Goal: Information Seeking & Learning: Learn about a topic

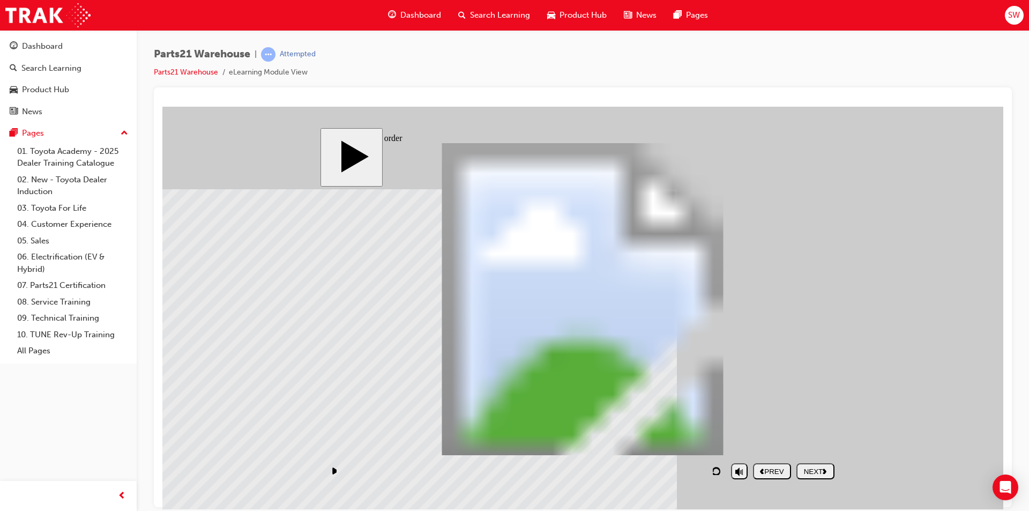
click at [808, 471] on div "NEXT" at bounding box center [815, 471] width 29 height 8
click at [812, 476] on nav "PREV NEXT SUBMIT" at bounding box center [793, 470] width 81 height 25
click at [802, 469] on nav "PREV NEXT SUBMIT" at bounding box center [793, 470] width 81 height 25
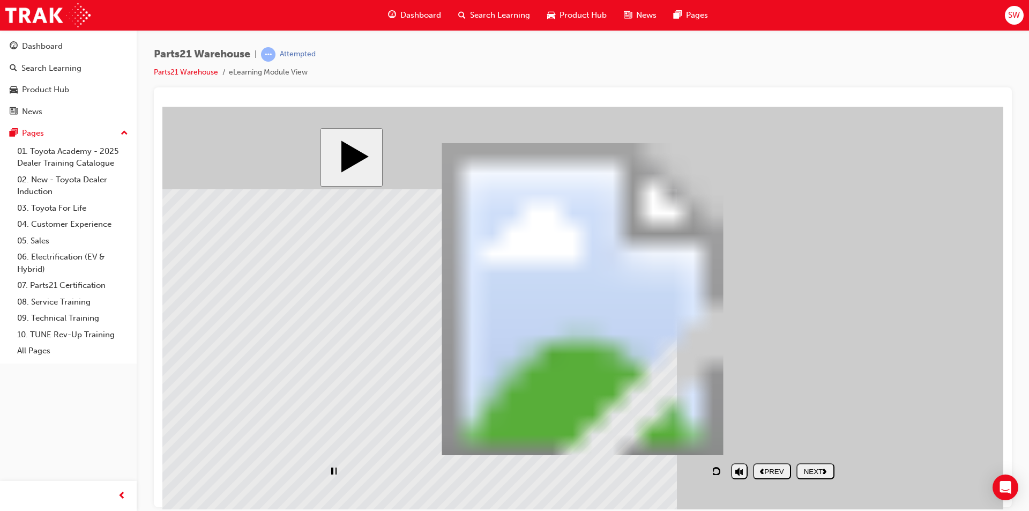
click at [59, 307] on link "08. Service Training" at bounding box center [73, 302] width 120 height 17
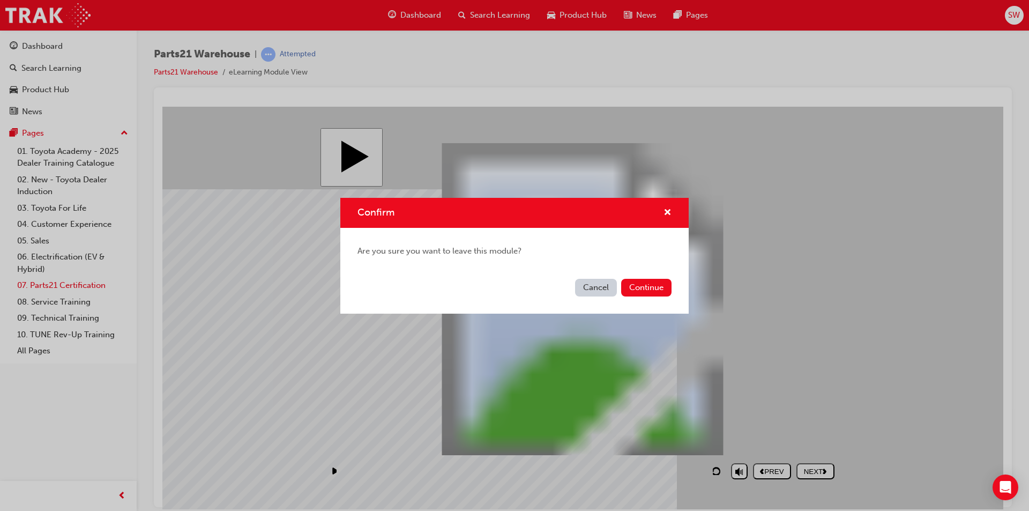
drag, startPoint x: 72, startPoint y: 285, endPoint x: 77, endPoint y: 282, distance: 5.8
click at [73, 285] on div "Confirm Are you sure you want to leave this module? Cancel Continue" at bounding box center [514, 255] width 1029 height 511
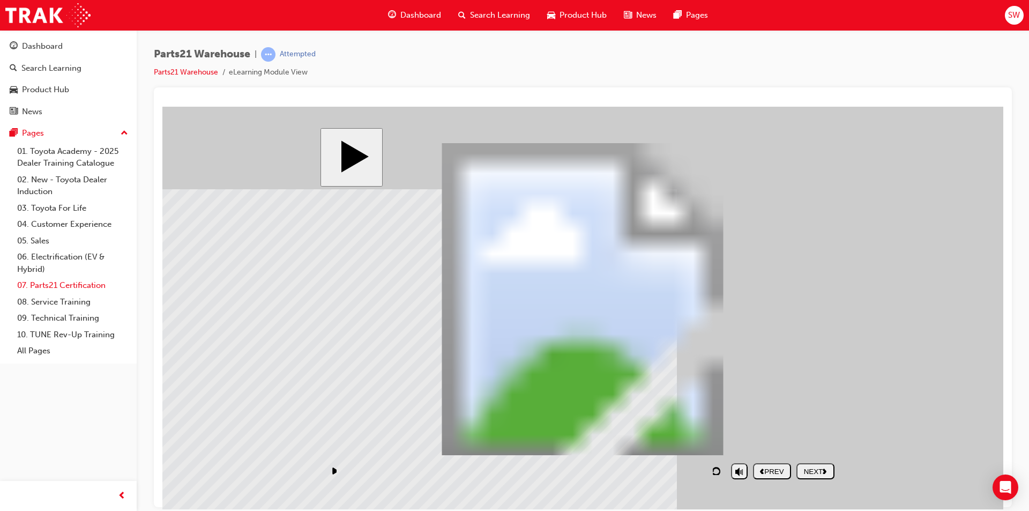
click at [62, 286] on link "07. Parts21 Certification" at bounding box center [73, 285] width 120 height 17
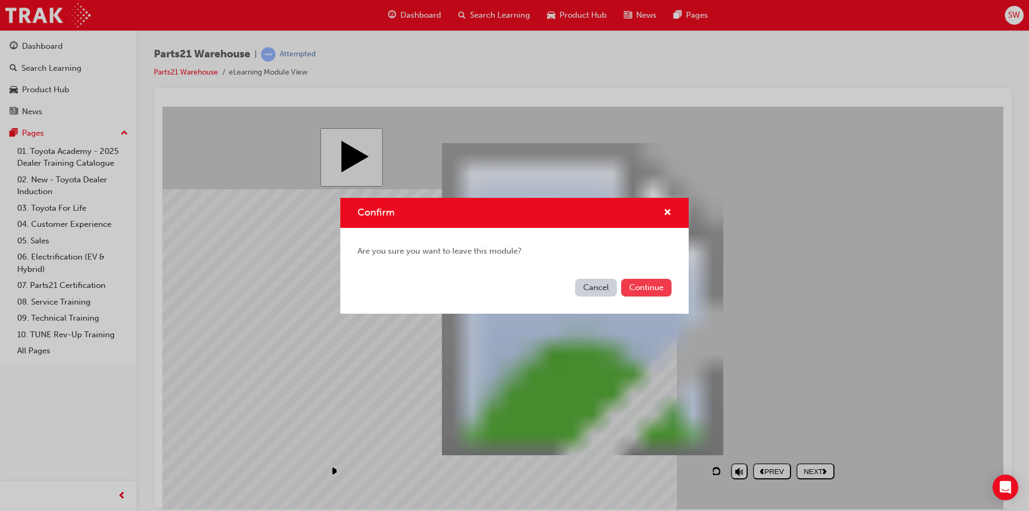
click at [651, 287] on button "Continue" at bounding box center [646, 288] width 50 height 18
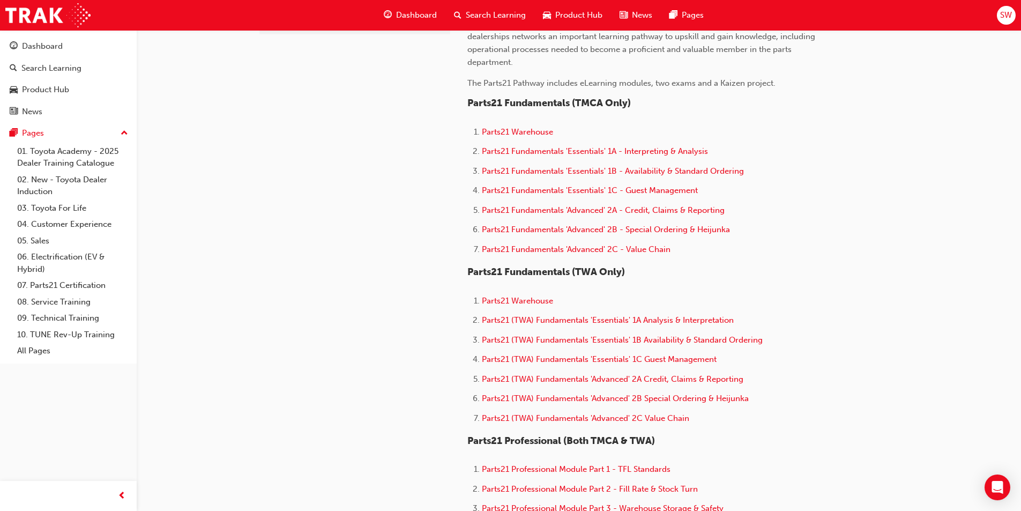
scroll to position [322, 0]
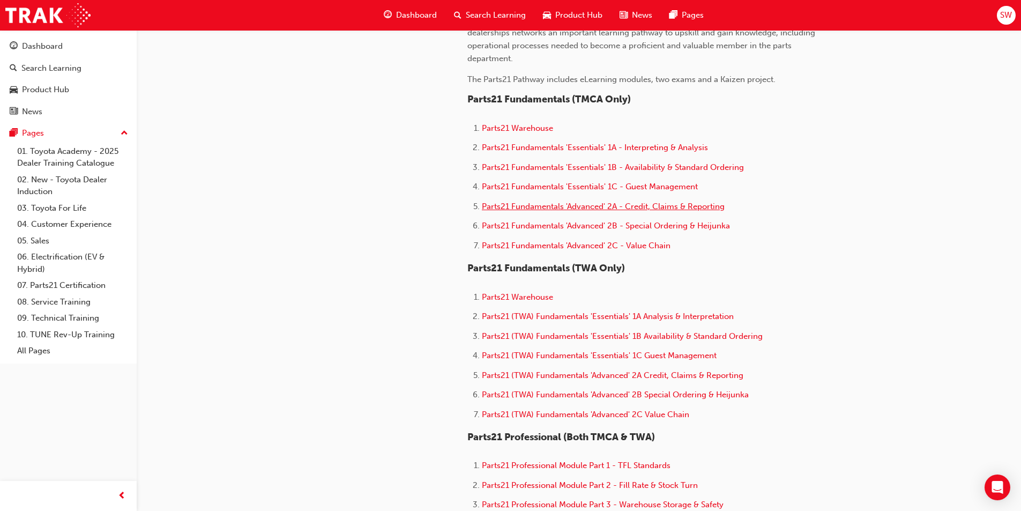
click at [682, 202] on span "Parts21 Fundamentals 'Advanced' 2A - Credit, Claims & Reporting" at bounding box center [603, 207] width 243 height 10
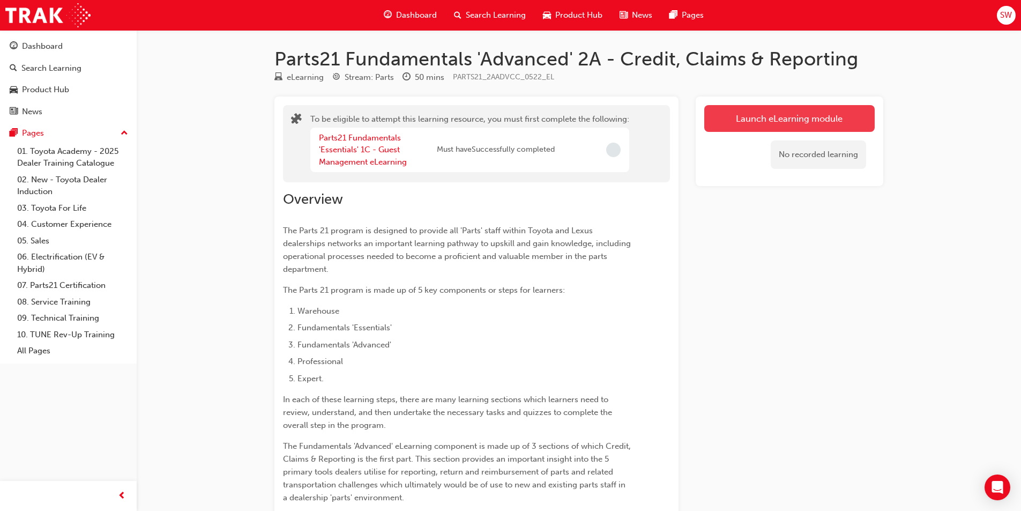
click at [833, 126] on button "Launch eLearning module" at bounding box center [789, 118] width 170 height 27
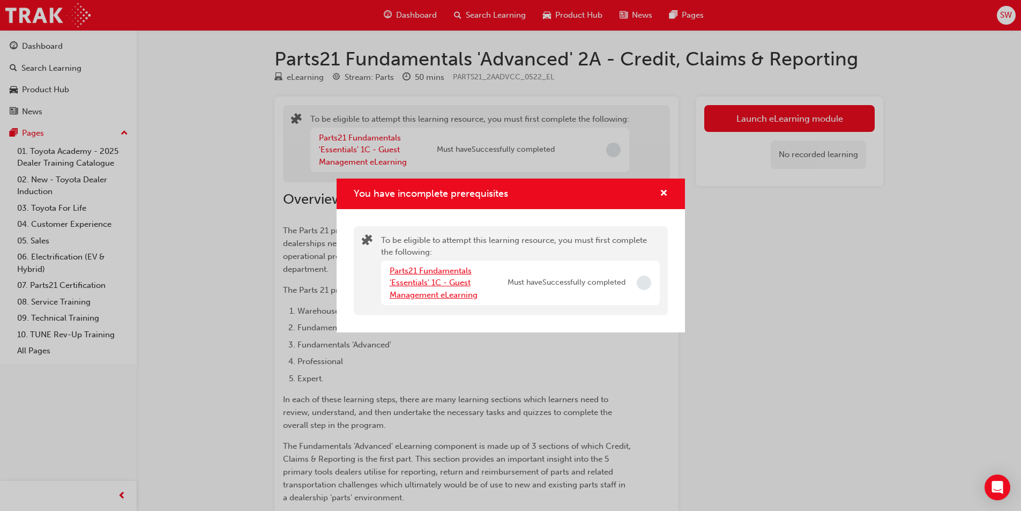
click at [468, 270] on link "Parts21 Fundamentals 'Essentials' 1C - Guest Management eLearning" at bounding box center [434, 283] width 88 height 34
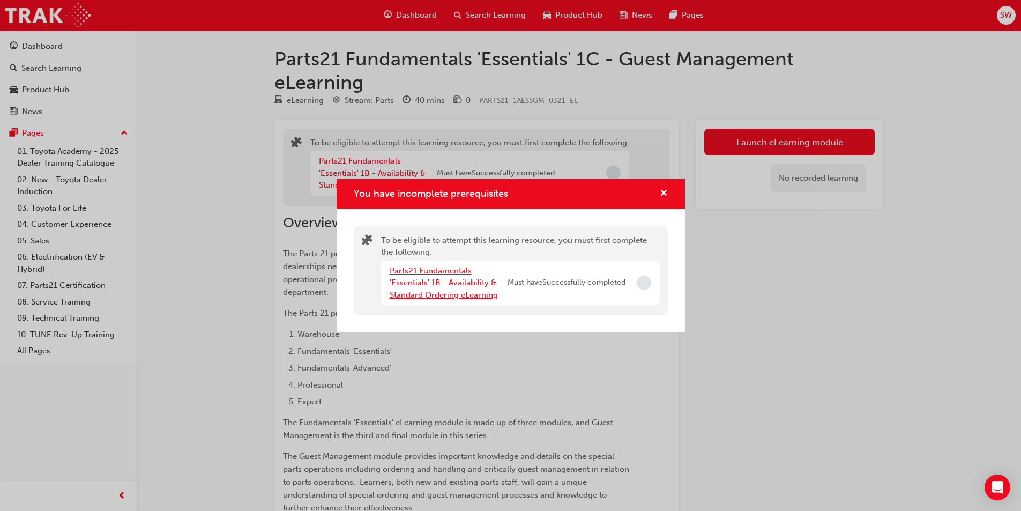
click at [460, 282] on link "Parts21 Fundamentals 'Essentials' 1B - Availability & Standard Ordering eLearni…" at bounding box center [444, 283] width 108 height 34
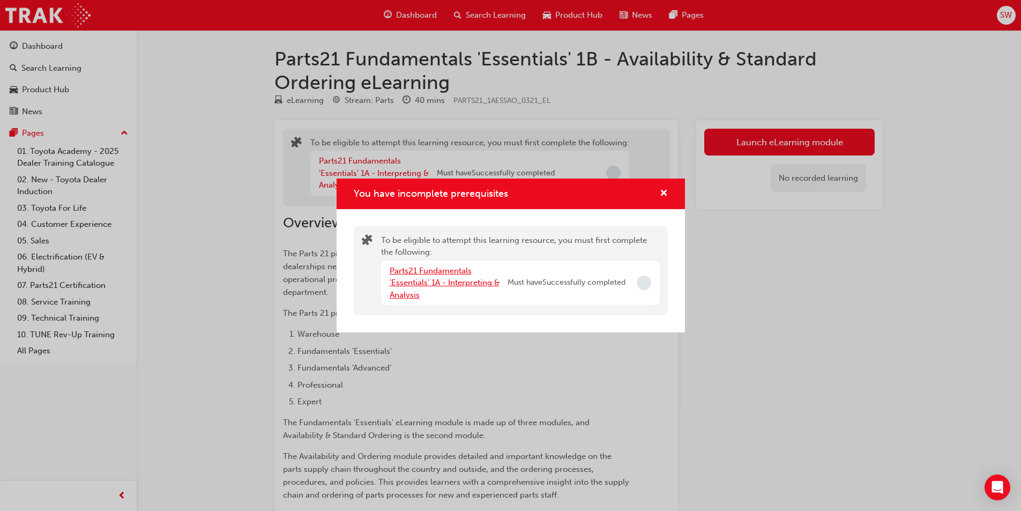
click at [460, 282] on link "Parts21 Fundamentals 'Essentials' 1A - Interpreting & Analysis" at bounding box center [445, 283] width 110 height 34
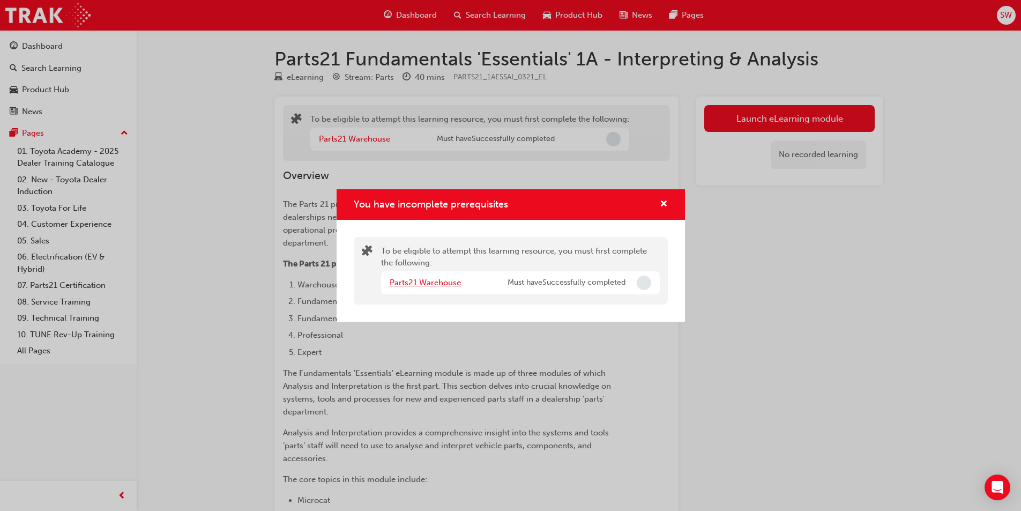
click at [460, 282] on link "Parts21 Warehouse" at bounding box center [425, 283] width 71 height 10
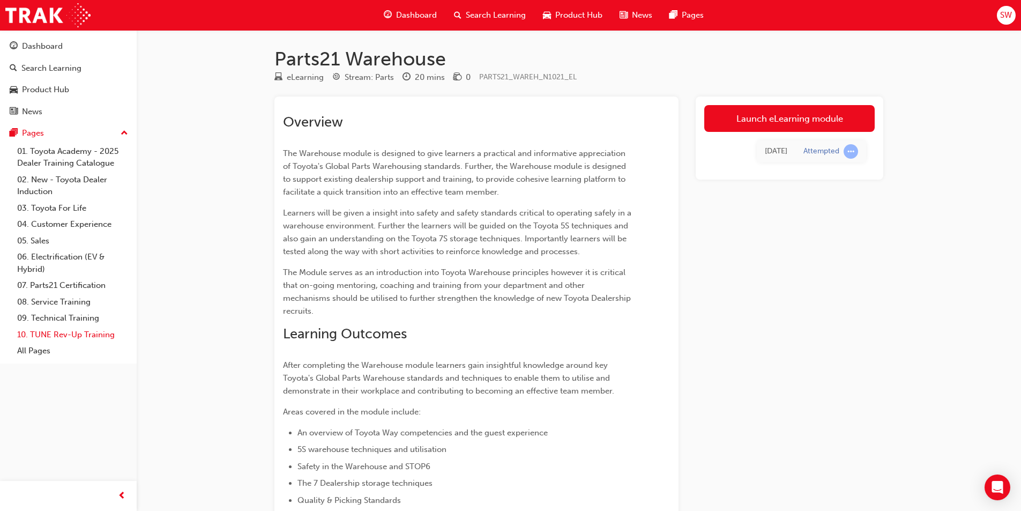
click at [76, 334] on link "10. TUNE Rev-Up Training" at bounding box center [73, 334] width 120 height 17
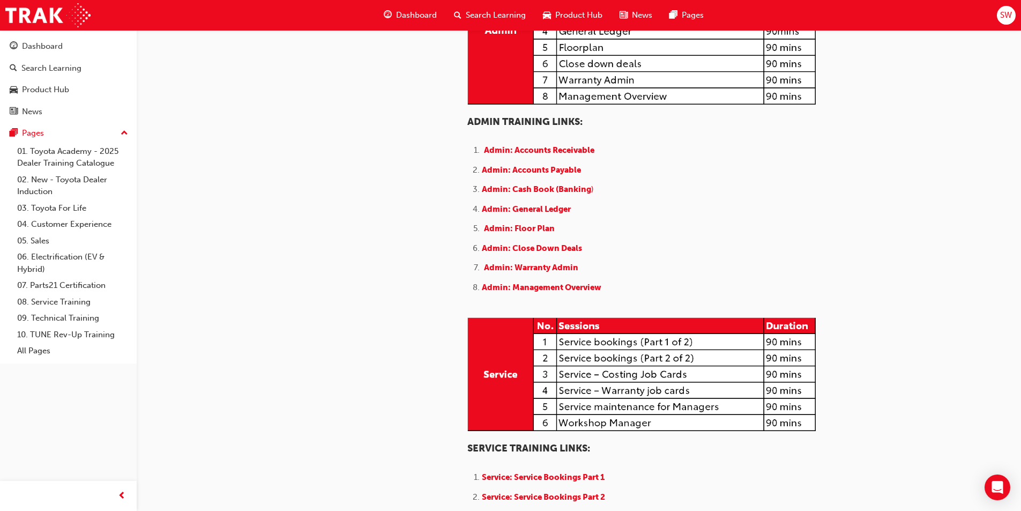
scroll to position [24, 0]
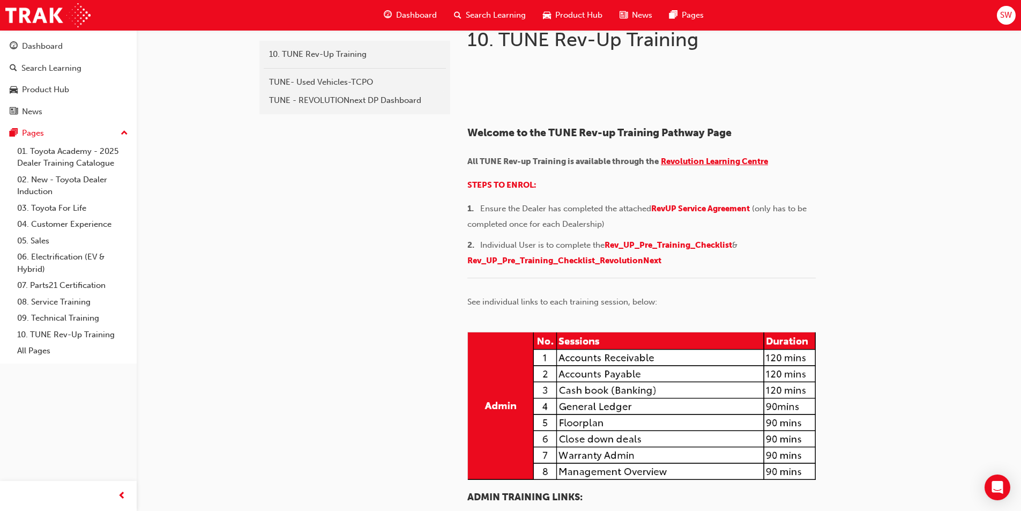
click at [722, 166] on span "Revolution Learning Centre" at bounding box center [714, 161] width 107 height 10
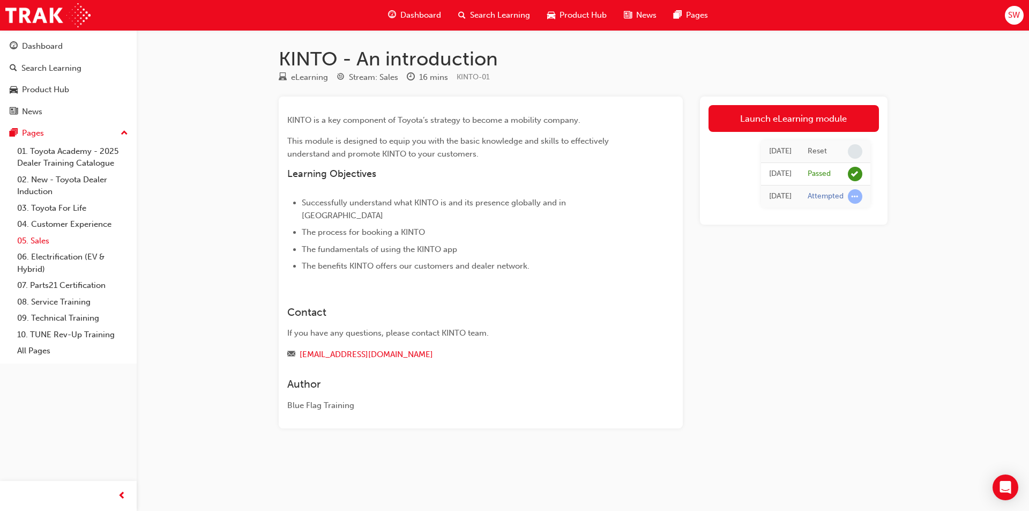
click at [38, 238] on link "05. Sales" at bounding box center [73, 241] width 120 height 17
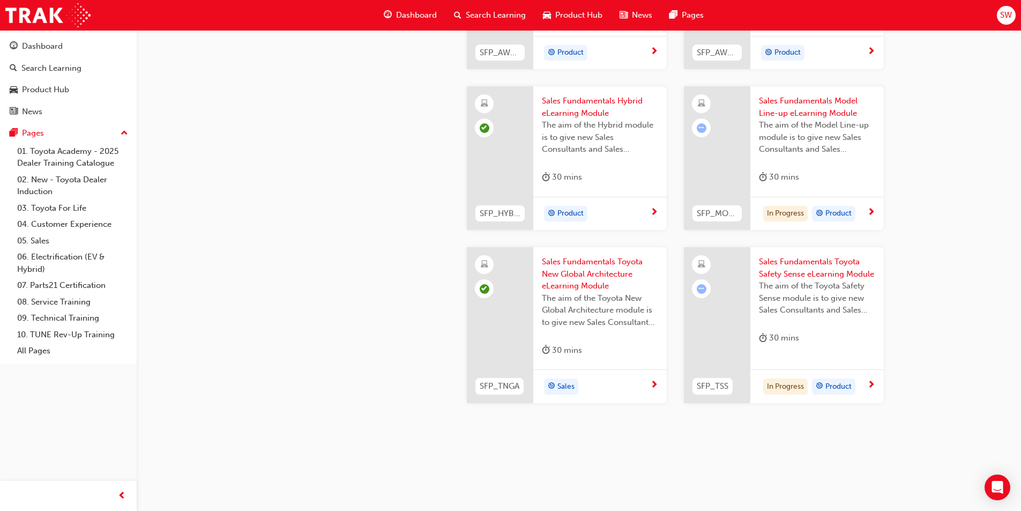
scroll to position [432, 0]
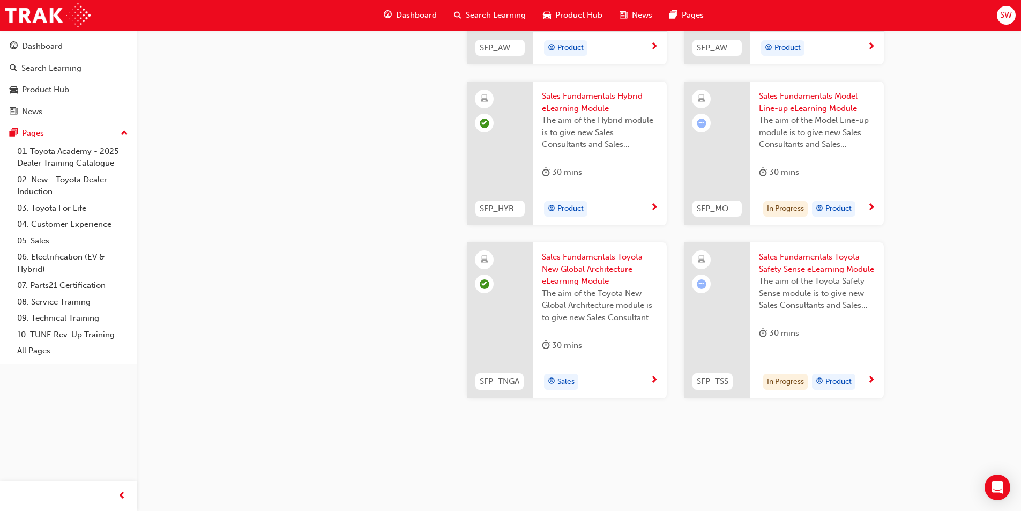
click at [870, 376] on span "next-icon" at bounding box center [871, 381] width 8 height 10
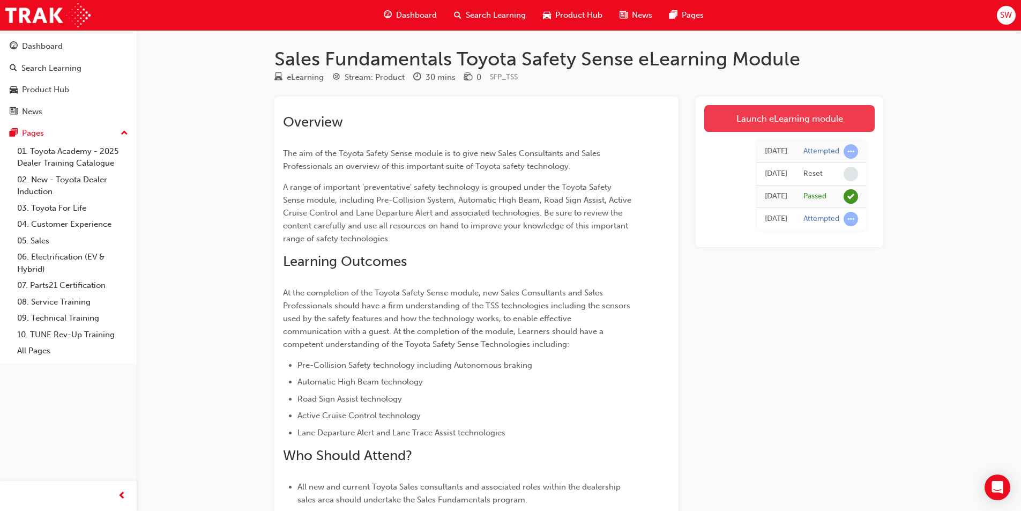
click at [725, 129] on link "Launch eLearning module" at bounding box center [789, 118] width 170 height 27
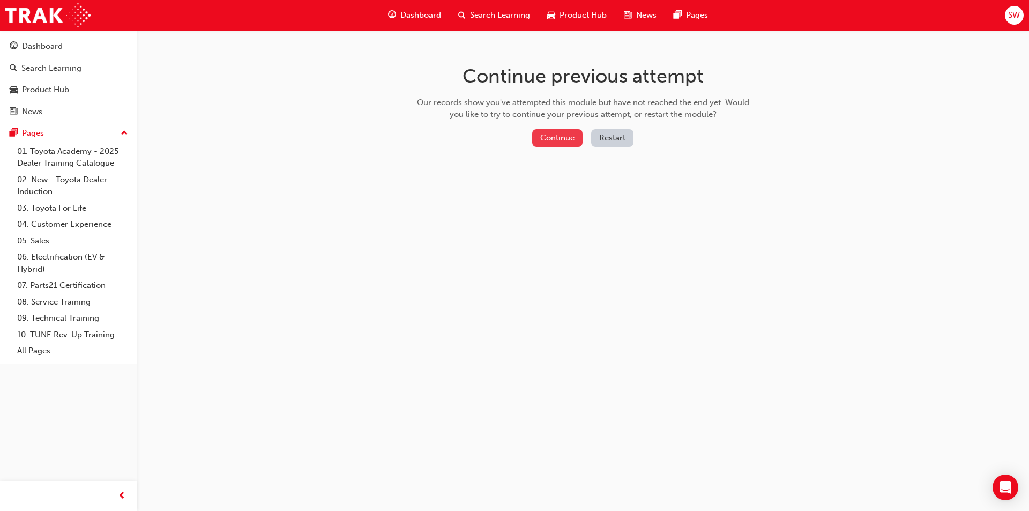
click at [539, 136] on button "Continue" at bounding box center [557, 138] width 50 height 18
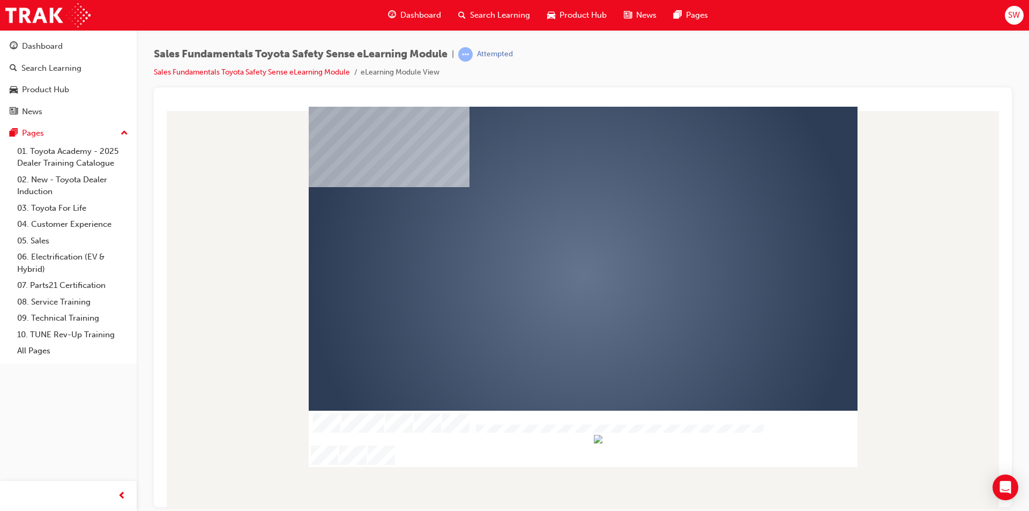
click at [552, 243] on div "play" at bounding box center [552, 243] width 0 height 0
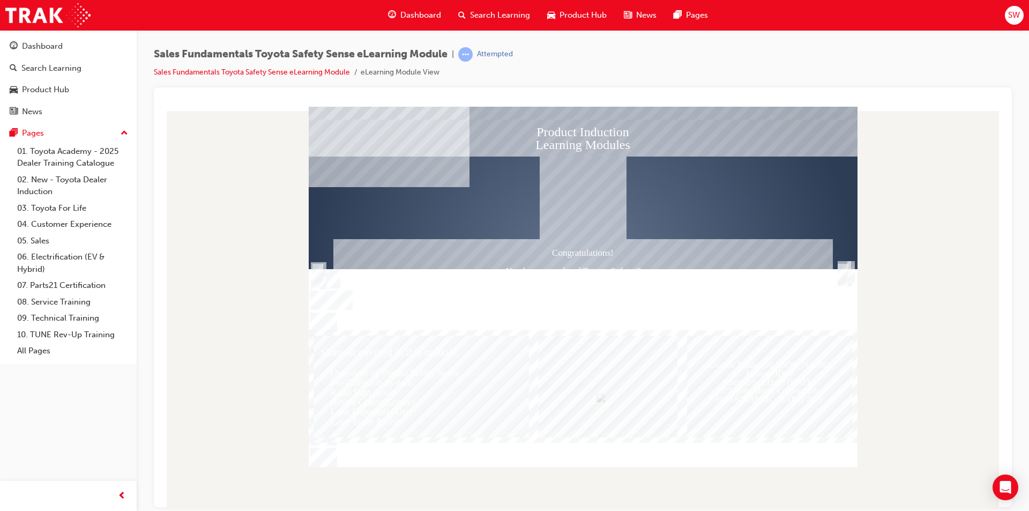
click at [484, 508] on div "Product Induction Learning Modules Congratulations! You have completed Toyota S…" at bounding box center [582, 307] width 841 height 402
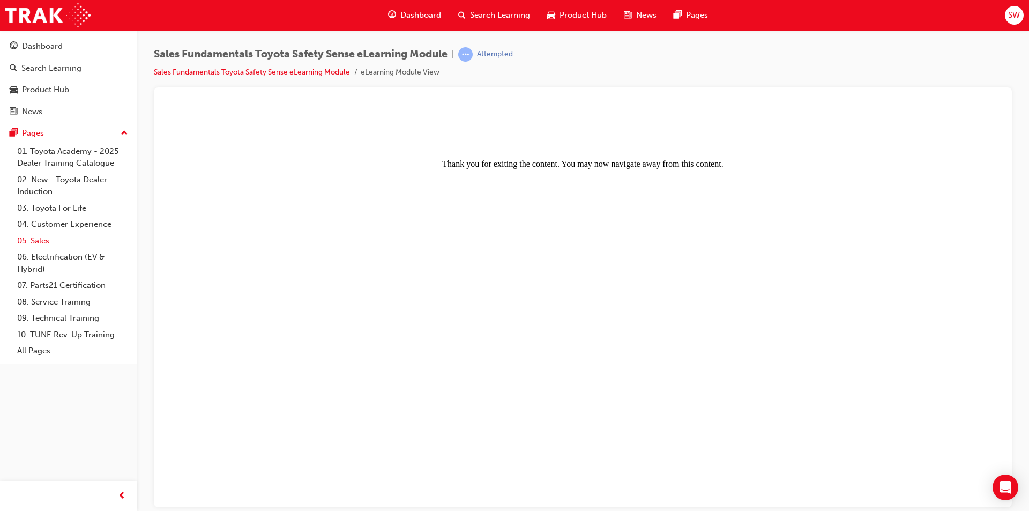
click at [35, 244] on link "05. Sales" at bounding box center [73, 241] width 120 height 17
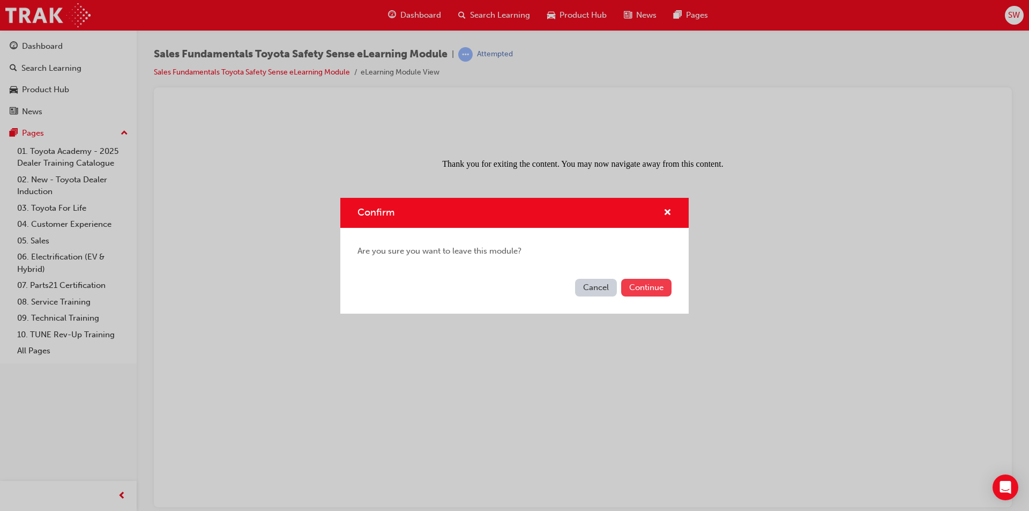
click at [628, 283] on button "Continue" at bounding box center [646, 288] width 50 height 18
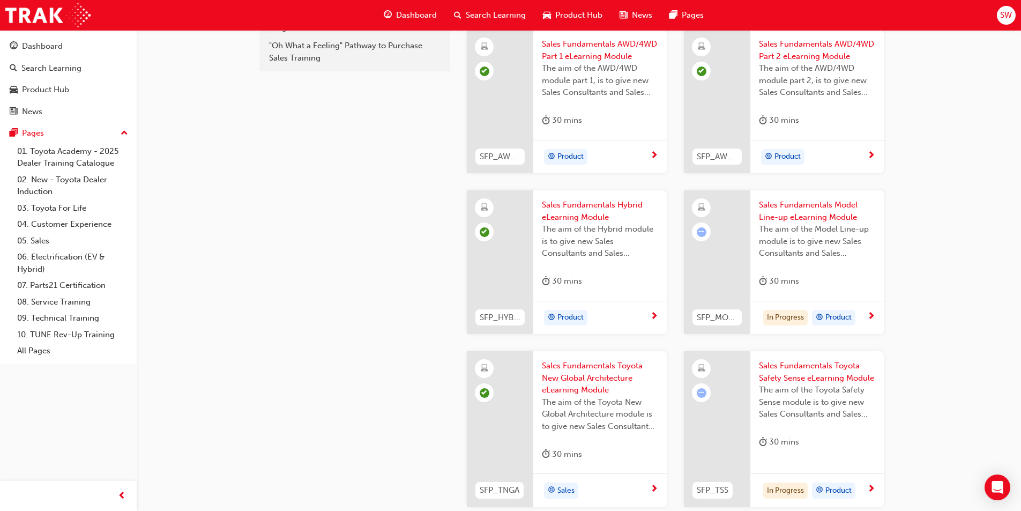
scroll to position [432, 0]
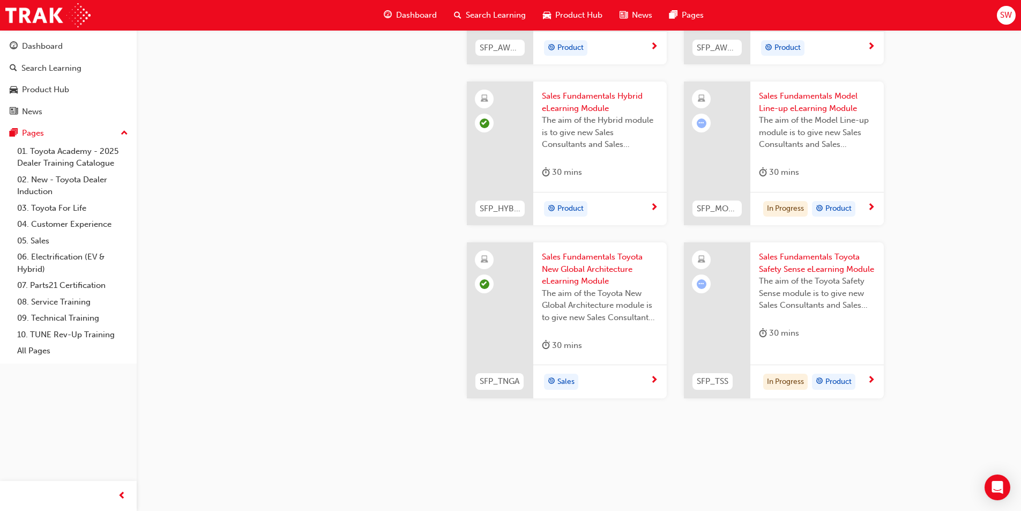
click at [872, 377] on span "next-icon" at bounding box center [871, 381] width 8 height 10
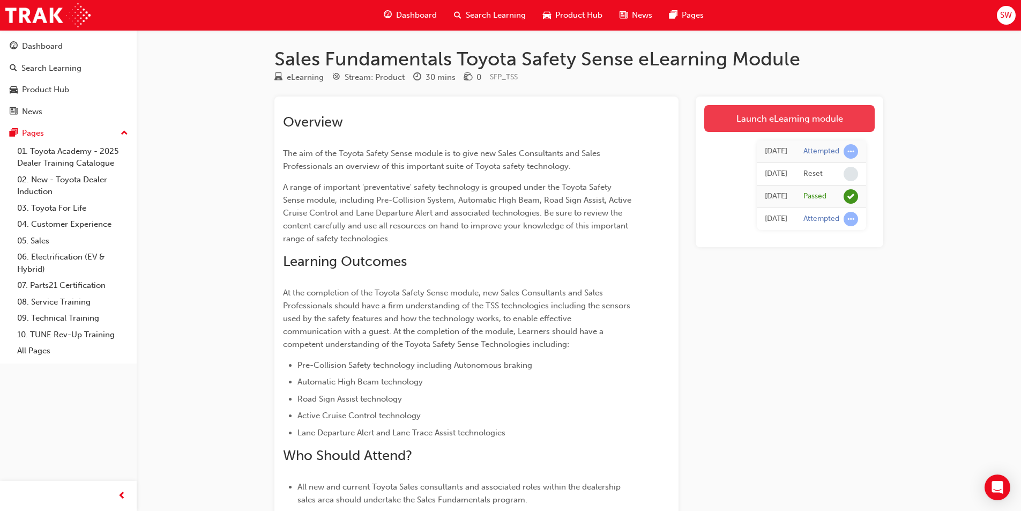
click at [747, 112] on link "Launch eLearning module" at bounding box center [789, 118] width 170 height 27
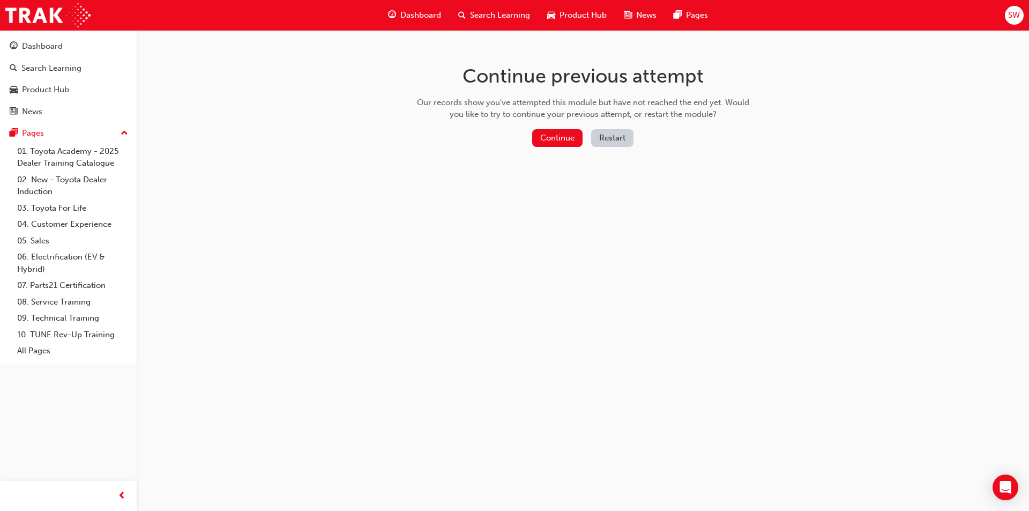
click at [609, 136] on button "Restart" at bounding box center [612, 138] width 42 height 18
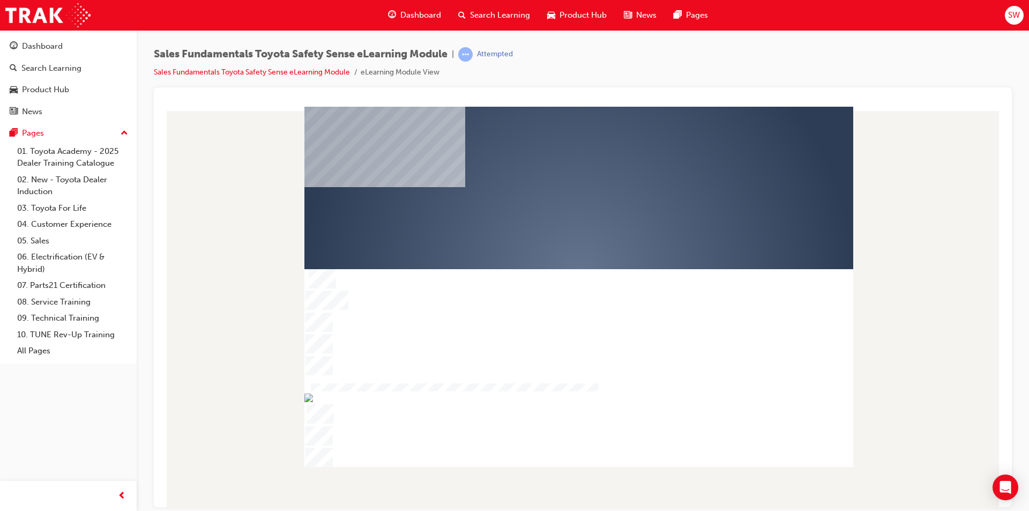
click at [548, 243] on div "play" at bounding box center [548, 243] width 0 height 0
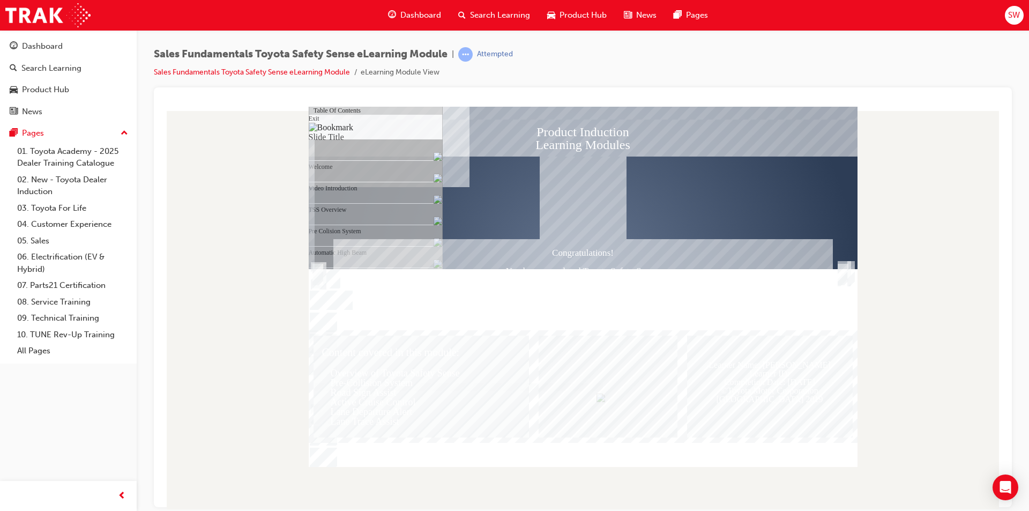
click at [429, 128] on div "Exit" at bounding box center [381, 116] width 124 height 21
click at [406, 128] on div "Exit" at bounding box center [381, 116] width 124 height 21
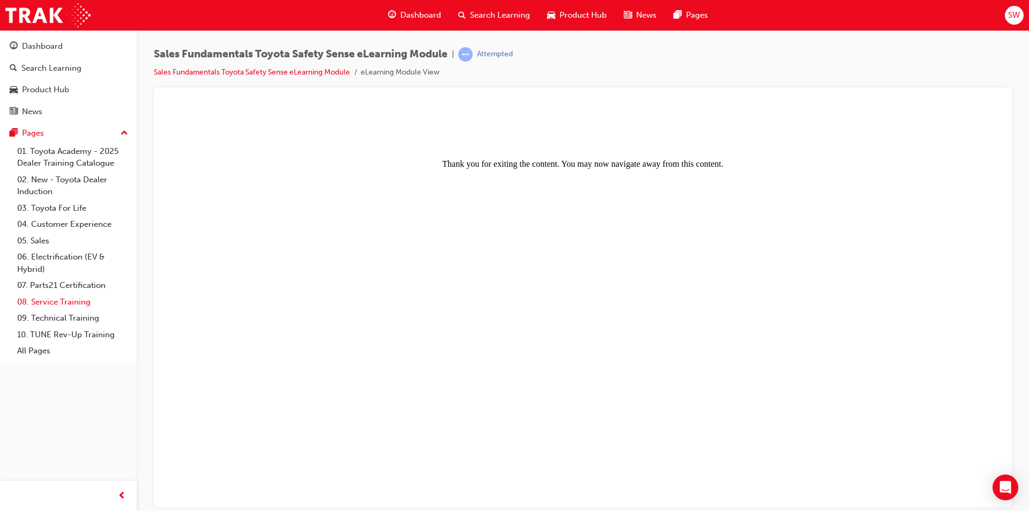
click at [68, 303] on link "08. Service Training" at bounding box center [73, 302] width 120 height 17
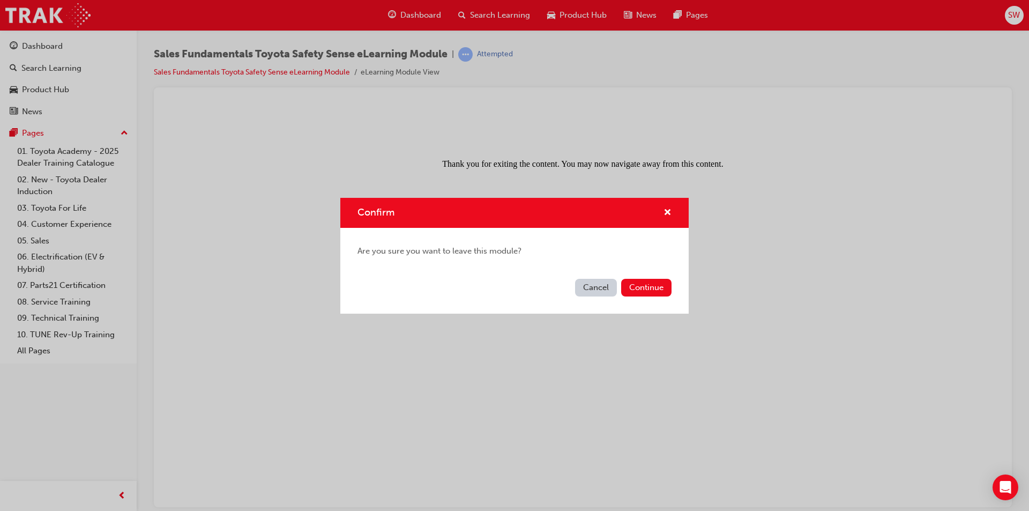
drag, startPoint x: 601, startPoint y: 286, endPoint x: 227, endPoint y: 205, distance: 382.6
click at [601, 286] on button "Cancel" at bounding box center [596, 288] width 42 height 18
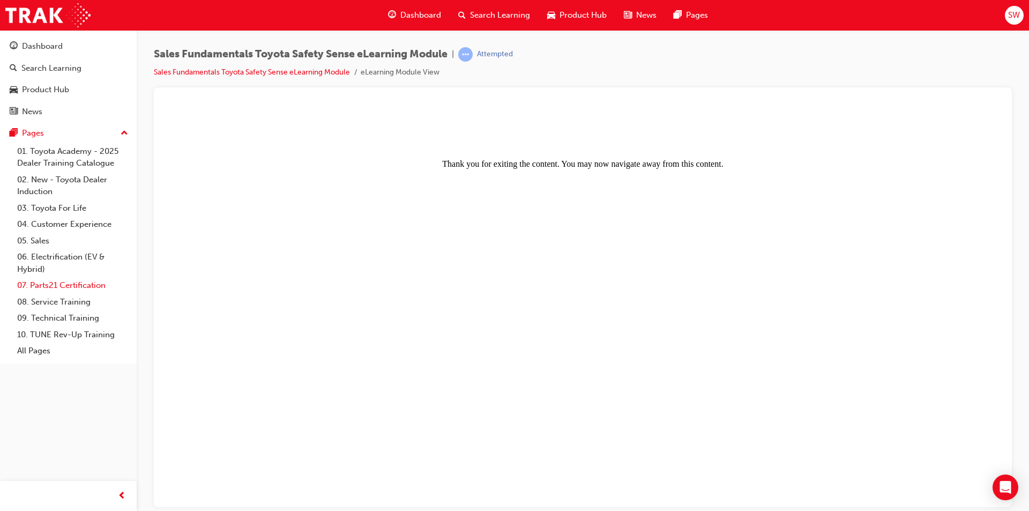
click at [70, 279] on link "07. Parts21 Certification" at bounding box center [73, 285] width 120 height 17
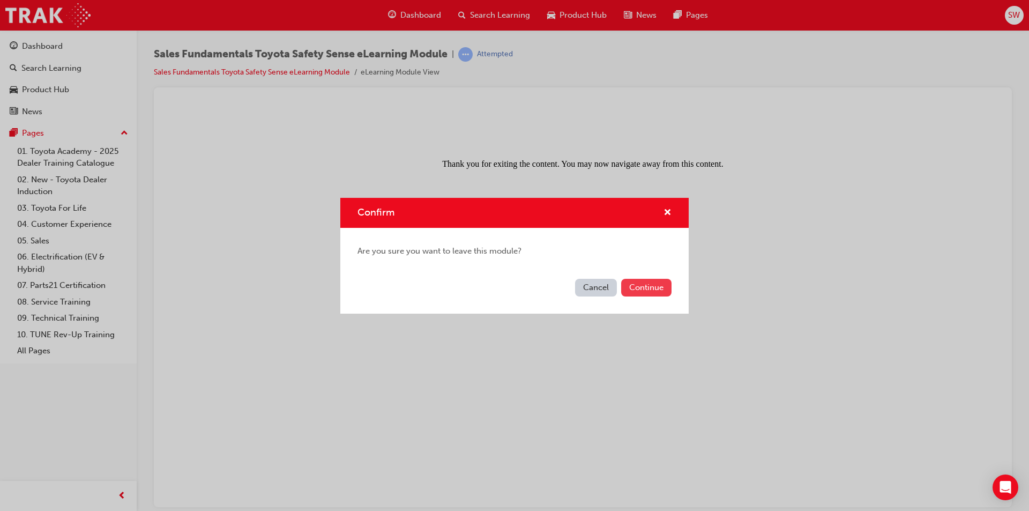
click at [650, 288] on button "Continue" at bounding box center [646, 288] width 50 height 18
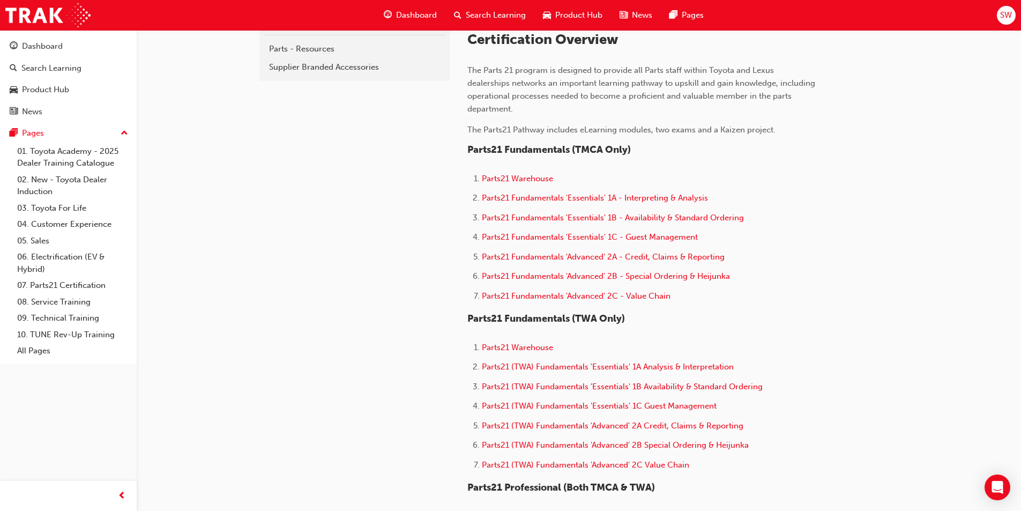
scroll to position [590, 0]
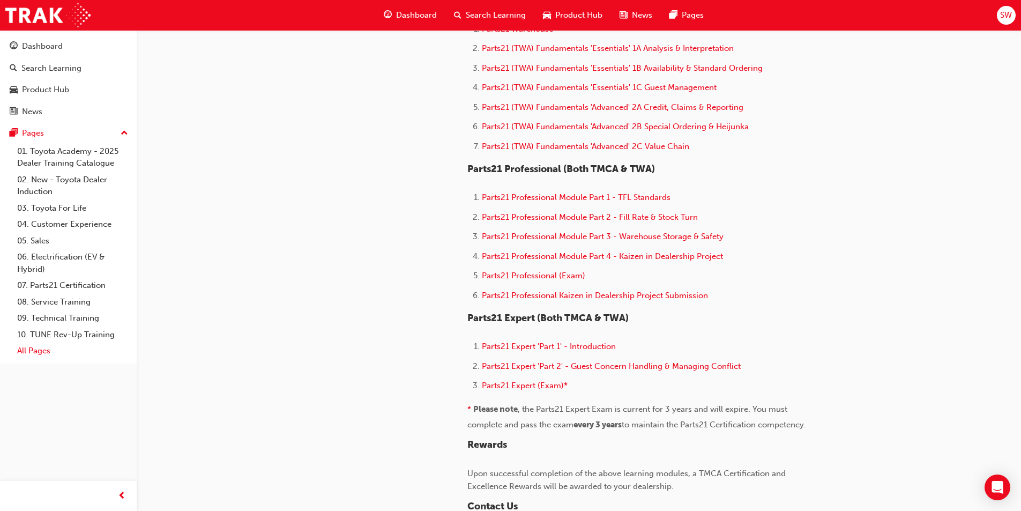
click at [47, 347] on link "All Pages" at bounding box center [73, 350] width 120 height 17
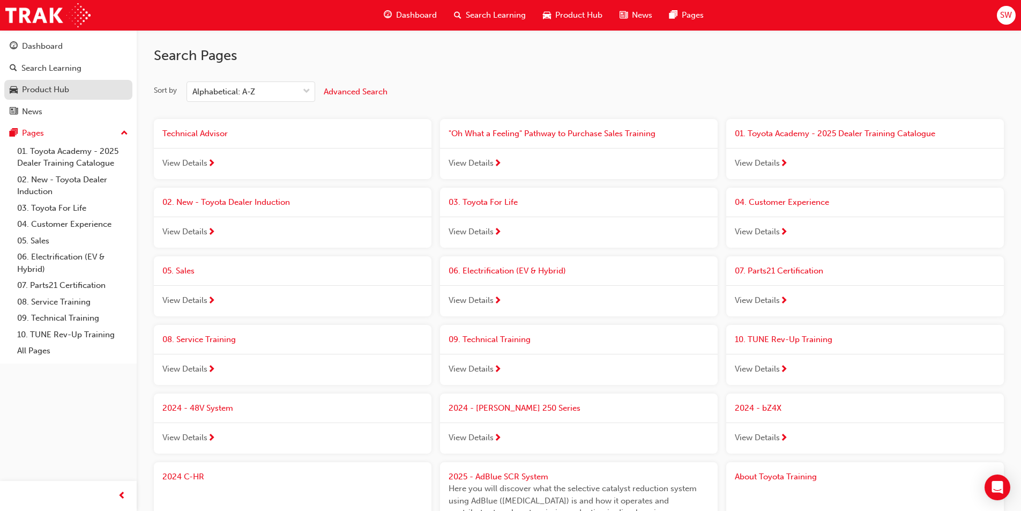
click at [69, 86] on div "Product Hub" at bounding box center [45, 90] width 47 height 12
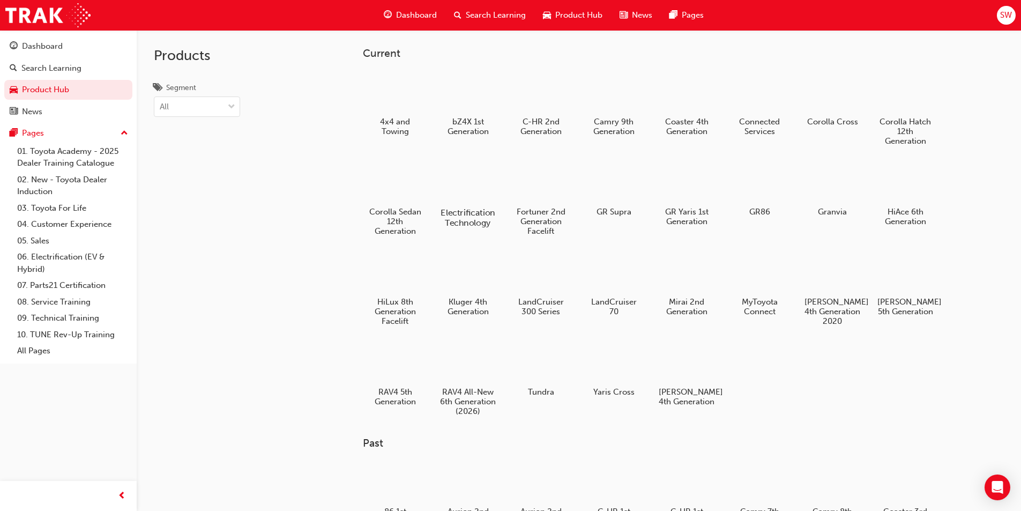
click at [459, 172] on div at bounding box center [467, 181] width 59 height 43
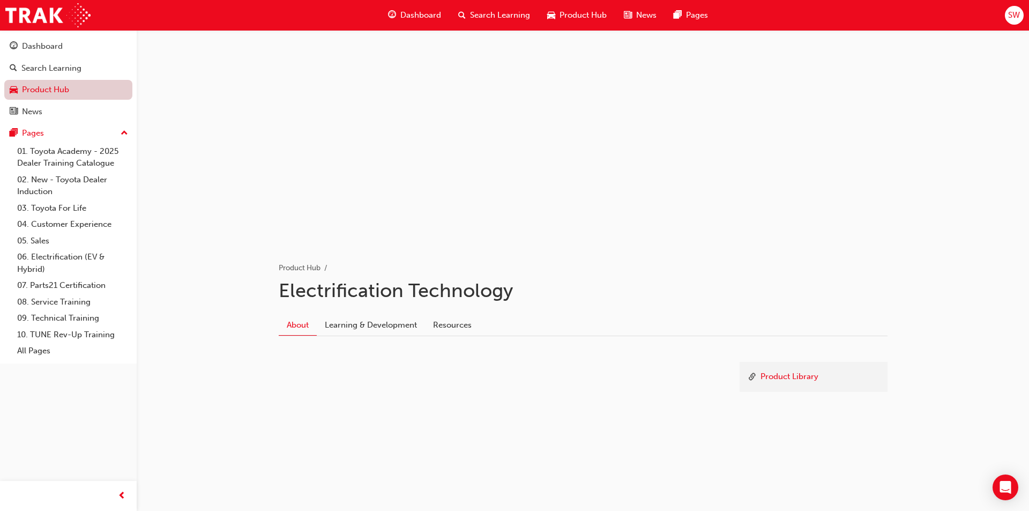
click at [50, 95] on link "Product Hub" at bounding box center [68, 90] width 128 height 20
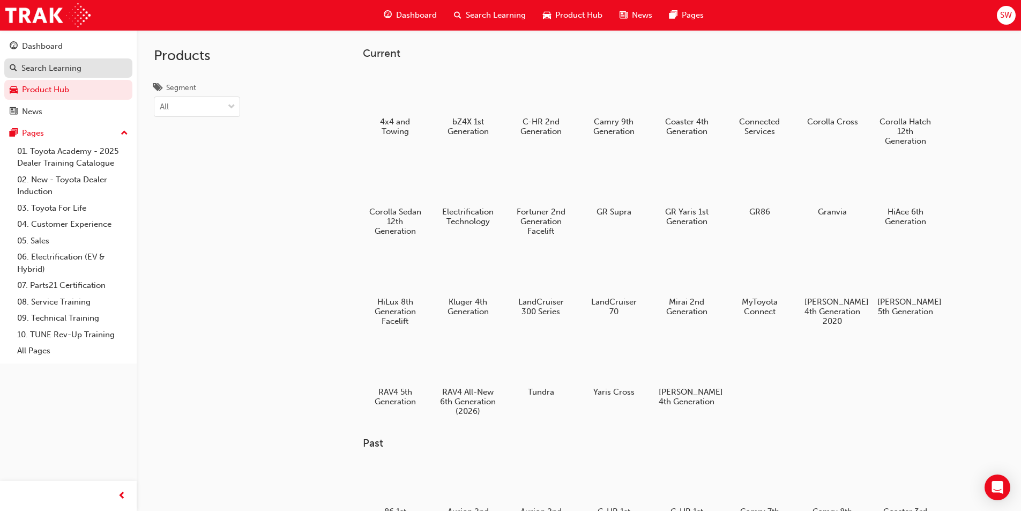
click at [39, 60] on link "Search Learning" at bounding box center [68, 68] width 128 height 20
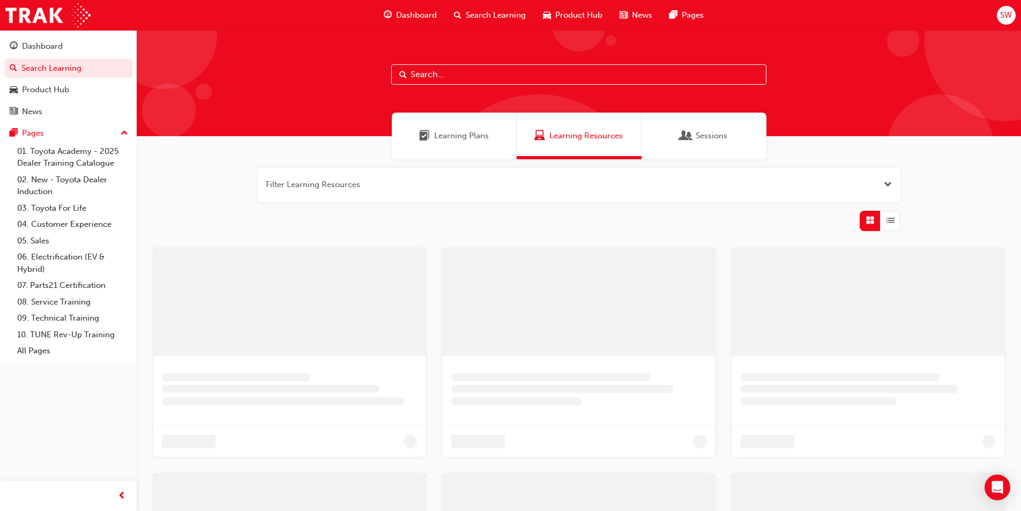
click at [491, 73] on input "text" at bounding box center [578, 74] width 375 height 20
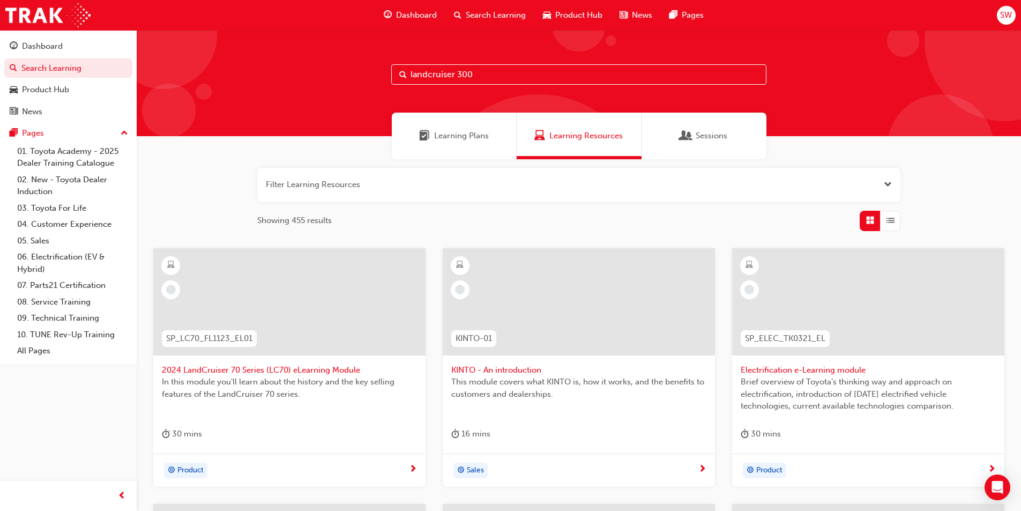
type input "landcruiser 300"
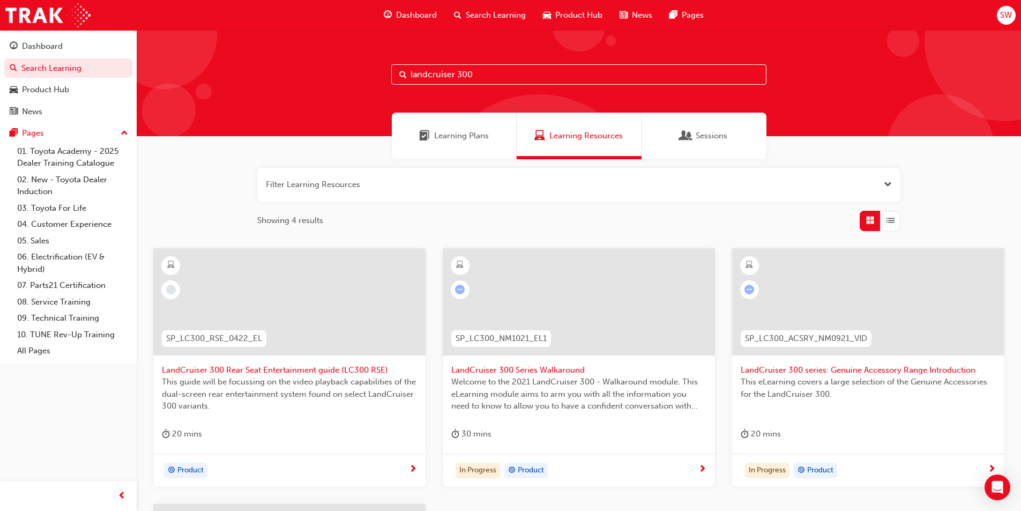
click at [994, 469] on span "next-icon" at bounding box center [992, 470] width 8 height 10
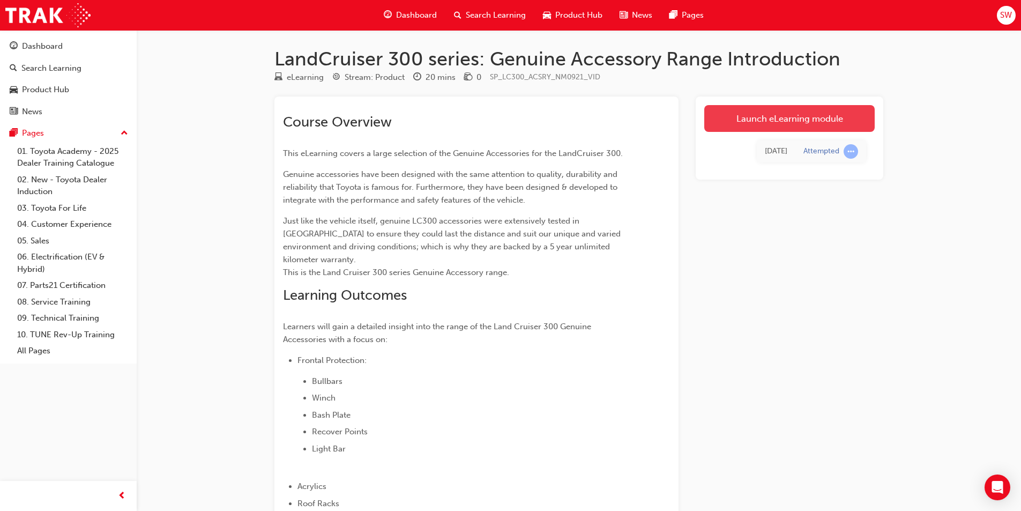
click at [733, 118] on link "Launch eLearning module" at bounding box center [789, 118] width 170 height 27
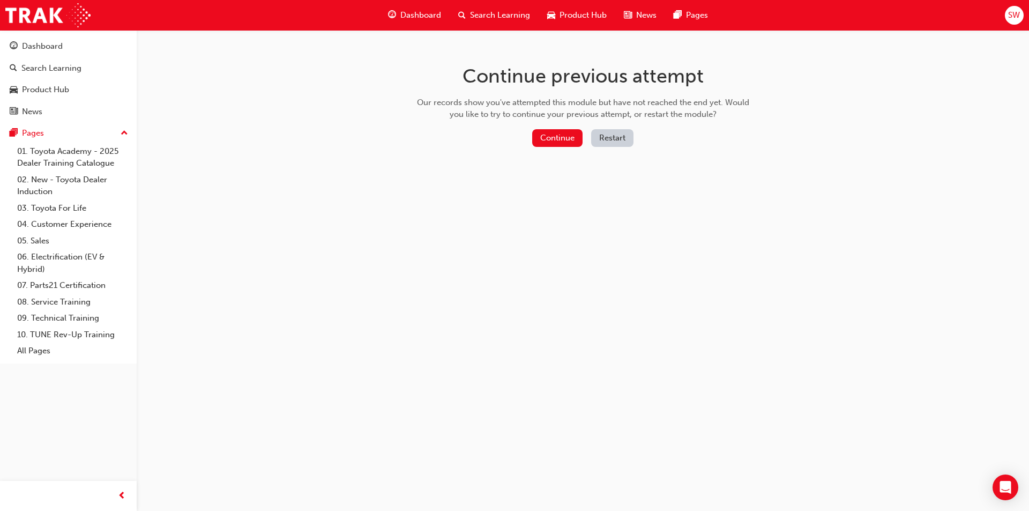
click at [622, 133] on button "Restart" at bounding box center [612, 138] width 42 height 18
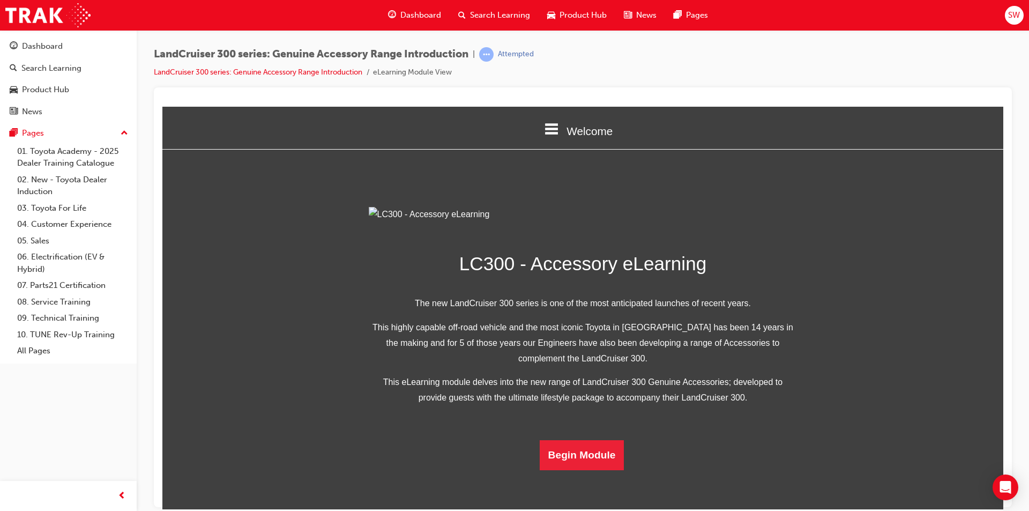
scroll to position [187, 0]
click at [588, 469] on button "Begin Module" at bounding box center [582, 454] width 85 height 30
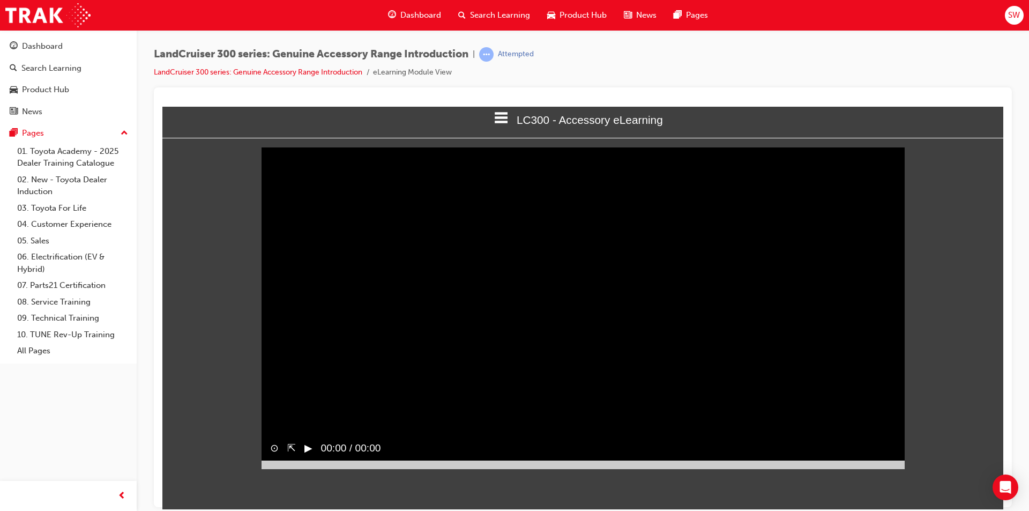
scroll to position [0, 0]
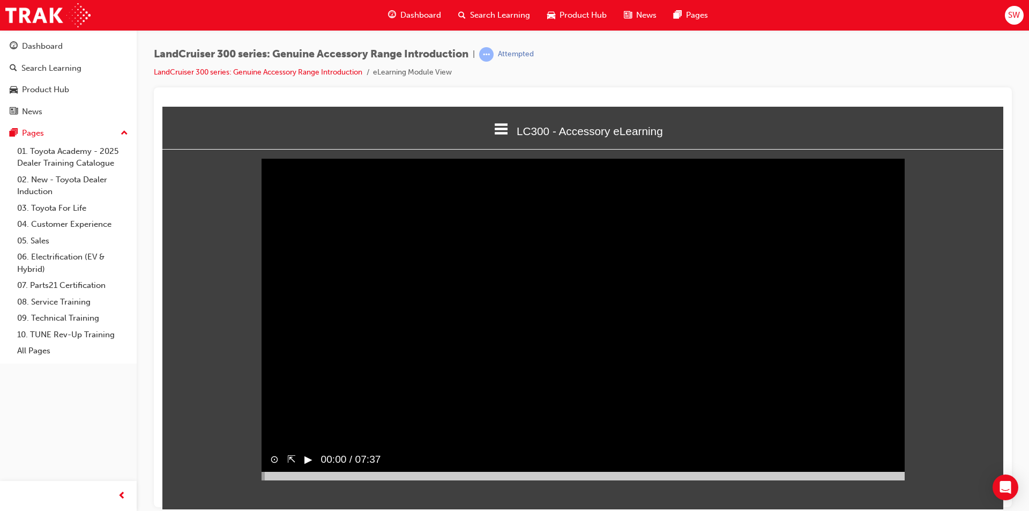
click at [304, 471] on div "▶︎" at bounding box center [304, 459] width 17 height 24
click at [310, 471] on span "00:51 / 07:37" at bounding box center [344, 459] width 69 height 24
drag, startPoint x: 630, startPoint y: 299, endPoint x: 616, endPoint y: 296, distance: 14.3
click at [630, 299] on video "Sorry, your browser does not support embedded videos. Download Instead" at bounding box center [583, 319] width 643 height 322
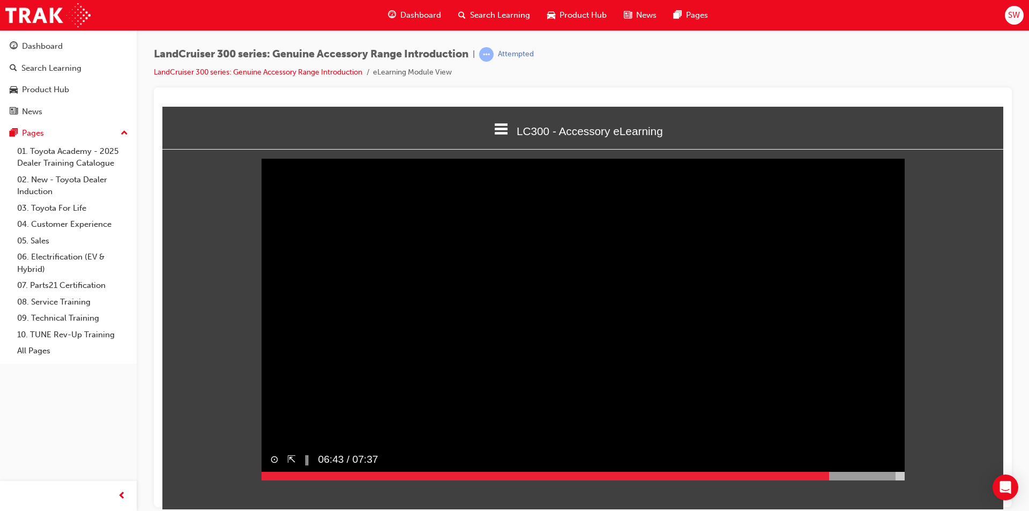
click at [829, 480] on div at bounding box center [546, 475] width 568 height 9
click at [707, 443] on video "Sorry, your browser does not support embedded videos. Download Instead" at bounding box center [583, 319] width 643 height 322
click at [813, 480] on div at bounding box center [538, 475] width 552 height 9
click at [802, 480] on div at bounding box center [537, 475] width 551 height 9
click at [754, 419] on video "Sorry, your browser does not support embedded videos. Download Instead" at bounding box center [583, 319] width 643 height 322
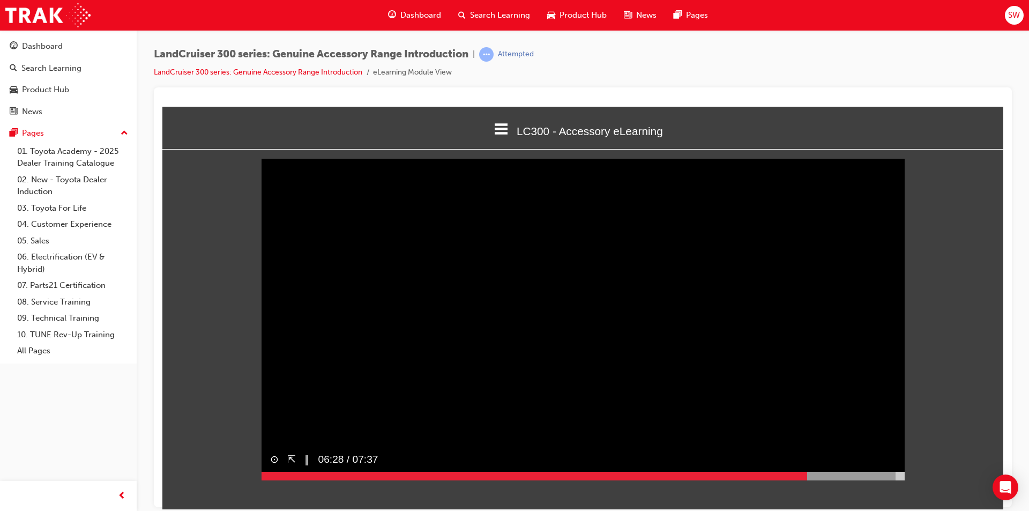
click at [885, 480] on div at bounding box center [579, 475] width 635 height 9
drag, startPoint x: 605, startPoint y: 425, endPoint x: 598, endPoint y: 430, distance: 9.2
click at [599, 430] on video "Sorry, your browser does not support embedded videos. Download Instead" at bounding box center [583, 319] width 643 height 322
click at [892, 480] on div at bounding box center [579, 475] width 635 height 9
click at [724, 337] on video "Sorry, your browser does not support embedded videos. Download Instead" at bounding box center [583, 319] width 643 height 322
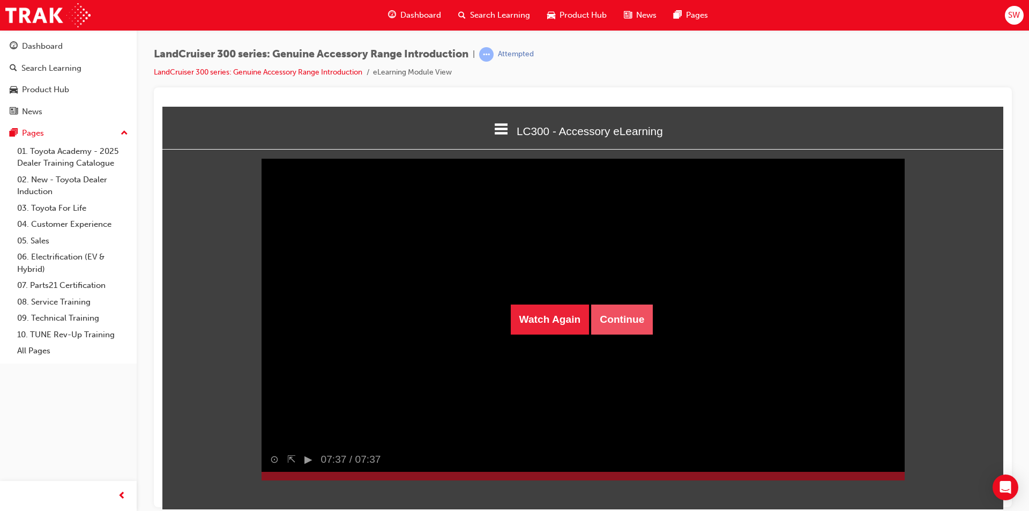
click at [635, 315] on button "Continue" at bounding box center [622, 319] width 62 height 30
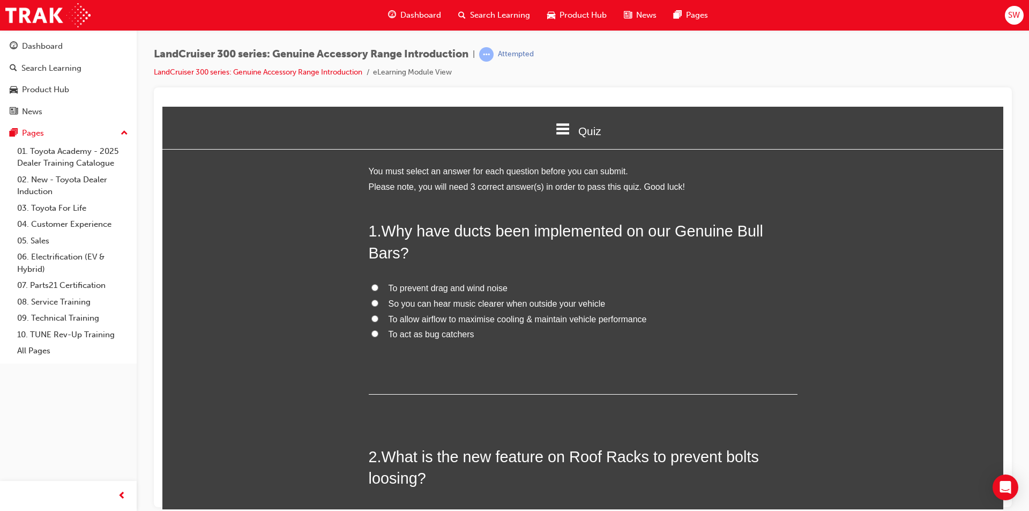
click at [457, 317] on span "To allow airflow to maximise cooling & maintain vehicle performance" at bounding box center [518, 318] width 258 height 9
click at [378, 317] on input "To allow airflow to maximise cooling & maintain vehicle performance" at bounding box center [374, 318] width 7 height 7
radio input "true"
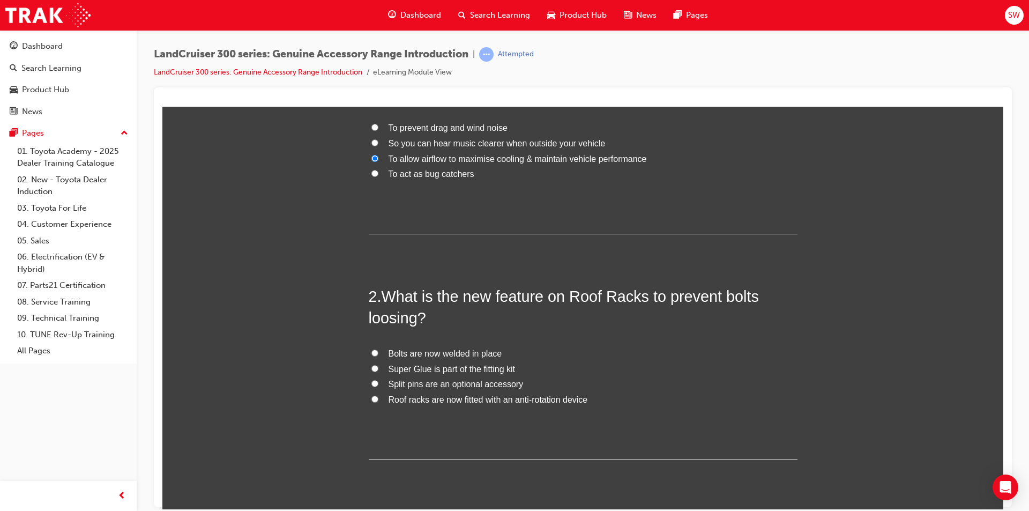
scroll to position [161, 0]
click at [439, 399] on span "Roof racks are now fitted with an anti-rotation device" at bounding box center [488, 398] width 199 height 9
click at [378, 399] on input "Roof racks are now fitted with an anti-rotation device" at bounding box center [374, 397] width 7 height 7
radio input "true"
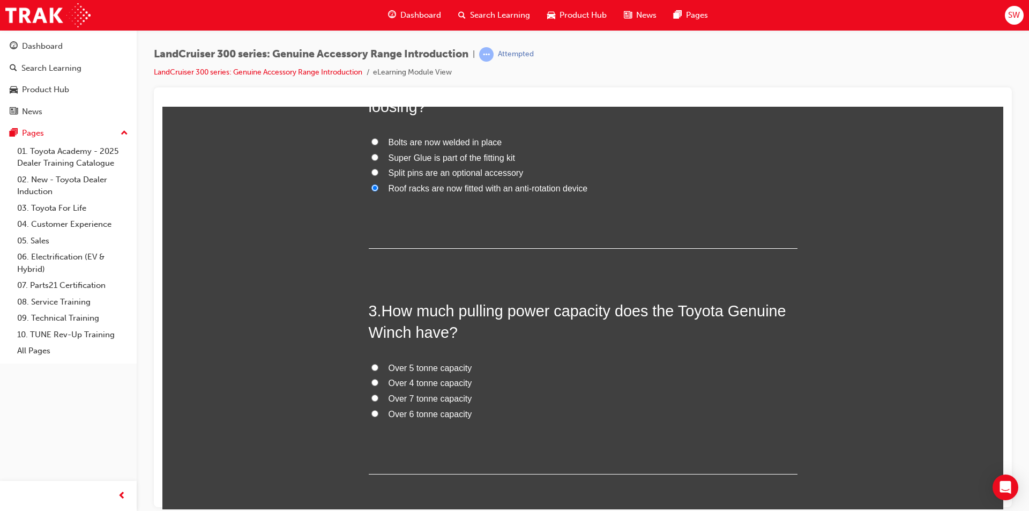
scroll to position [375, 0]
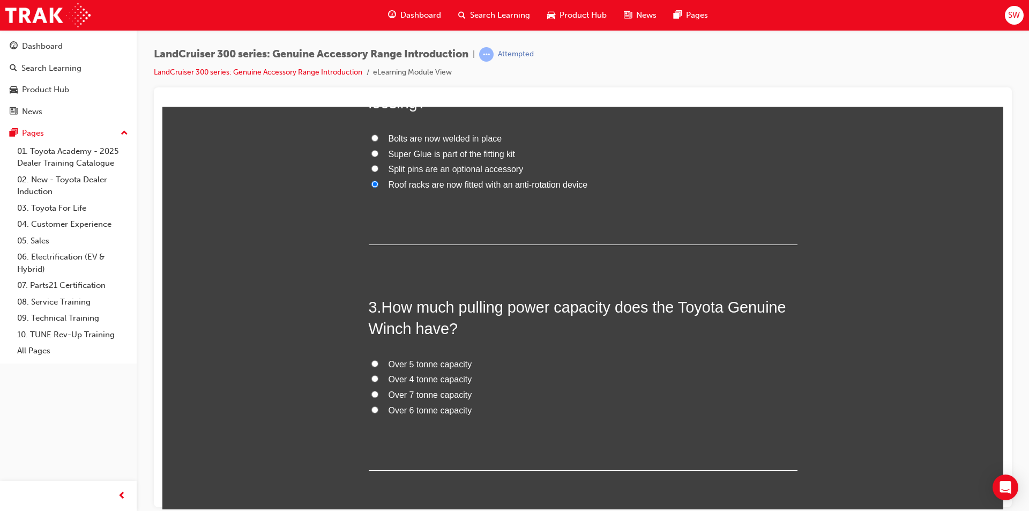
click at [442, 406] on span "Over 6 tonne capacity" at bounding box center [431, 409] width 84 height 9
click at [378, 406] on input "Over 6 tonne capacity" at bounding box center [374, 409] width 7 height 7
radio input "true"
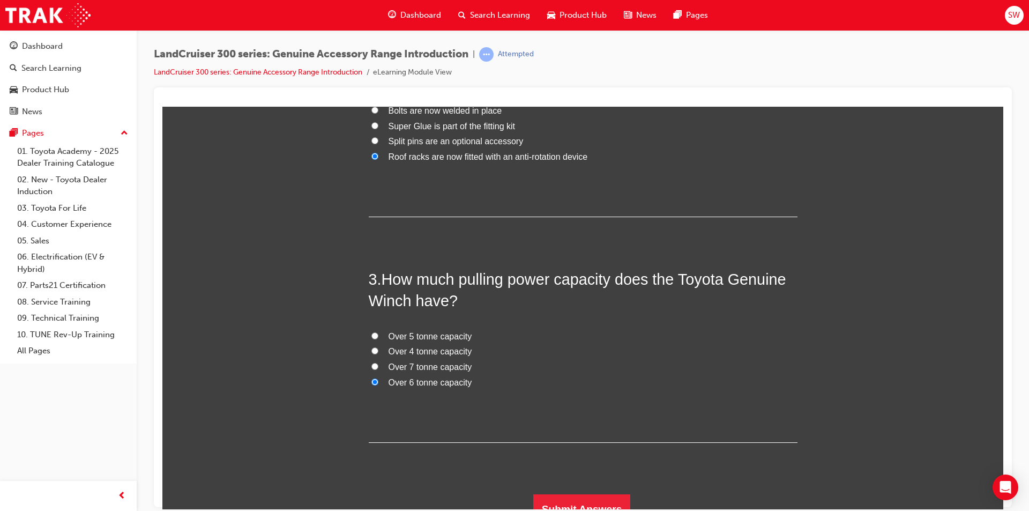
scroll to position [417, 0]
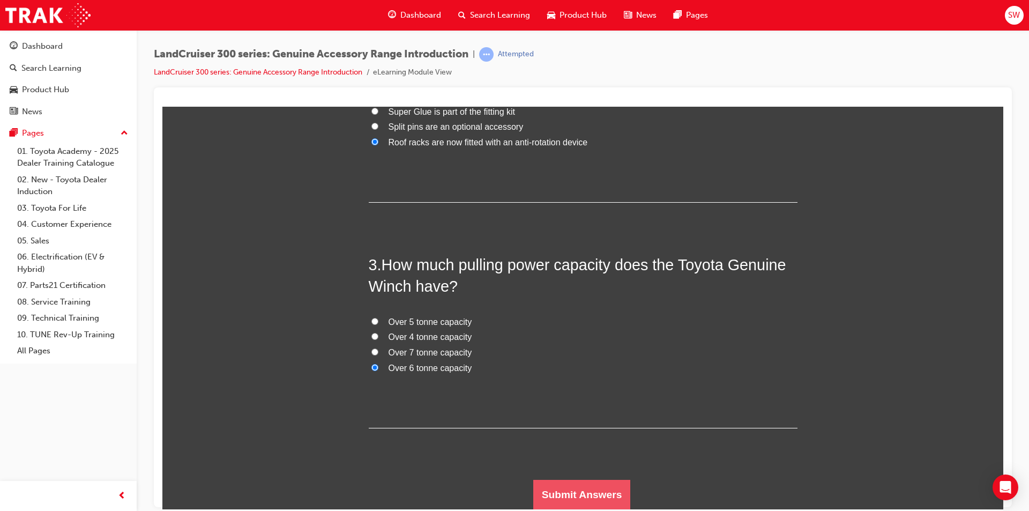
click at [565, 490] on button "Submit Answers" at bounding box center [582, 494] width 98 height 30
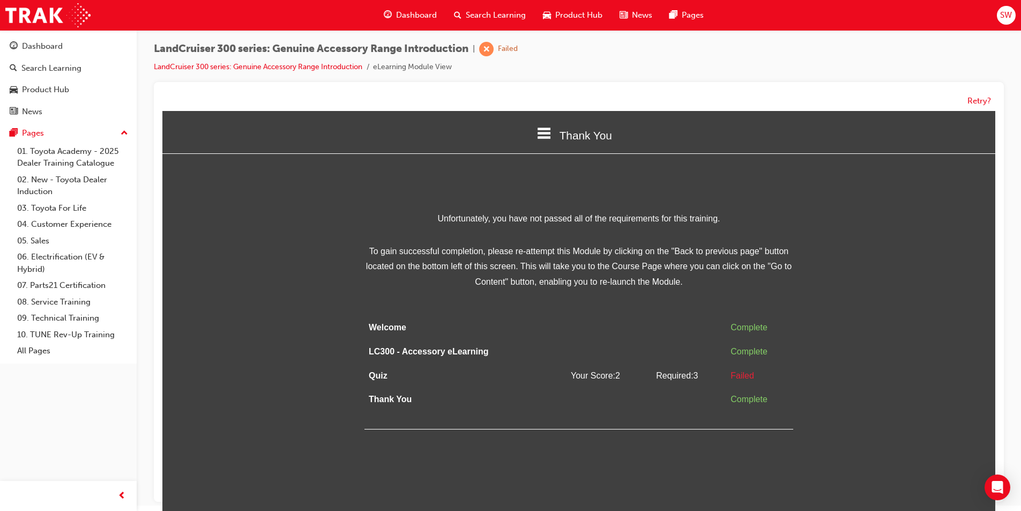
scroll to position [8, 0]
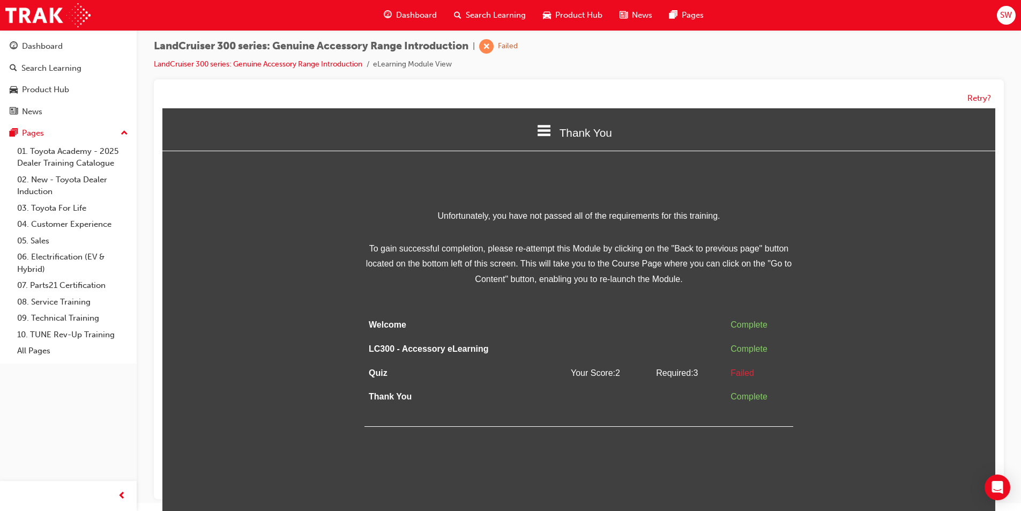
click at [661, 329] on td at bounding box center [689, 325] width 74 height 24
click at [981, 104] on div "Retry?" at bounding box center [578, 98] width 833 height 21
click at [981, 101] on button "Retry?" at bounding box center [979, 98] width 24 height 12
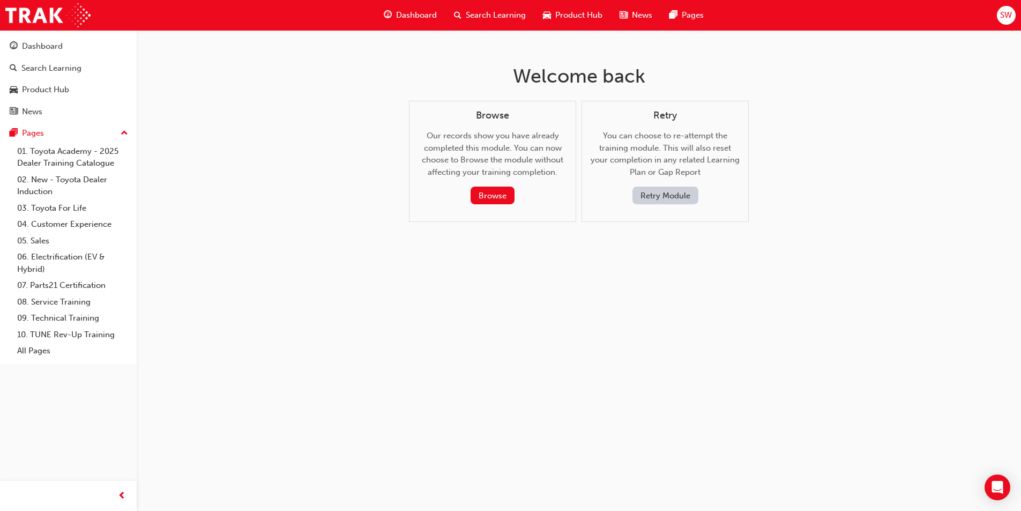
scroll to position [0, 0]
click at [661, 199] on button "Retry Module" at bounding box center [669, 196] width 66 height 18
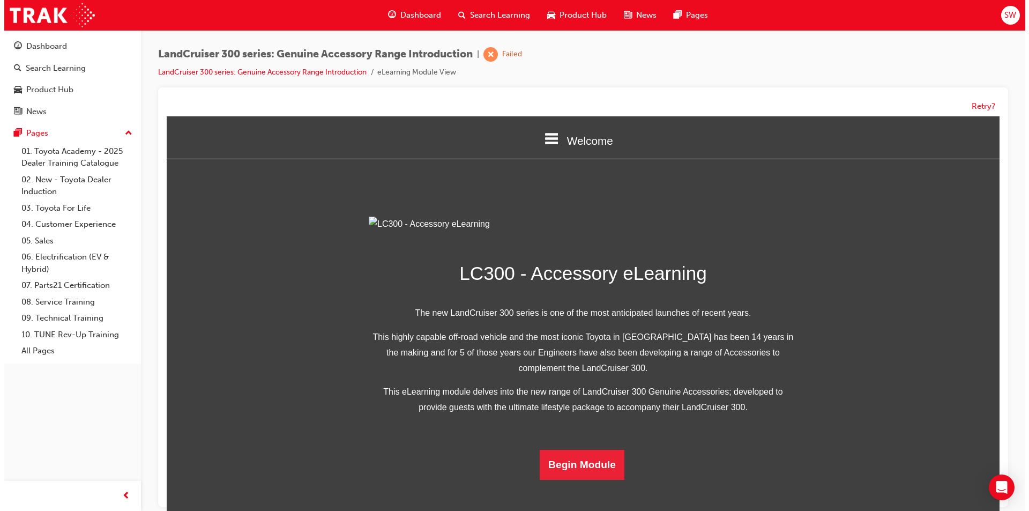
scroll to position [187, 0]
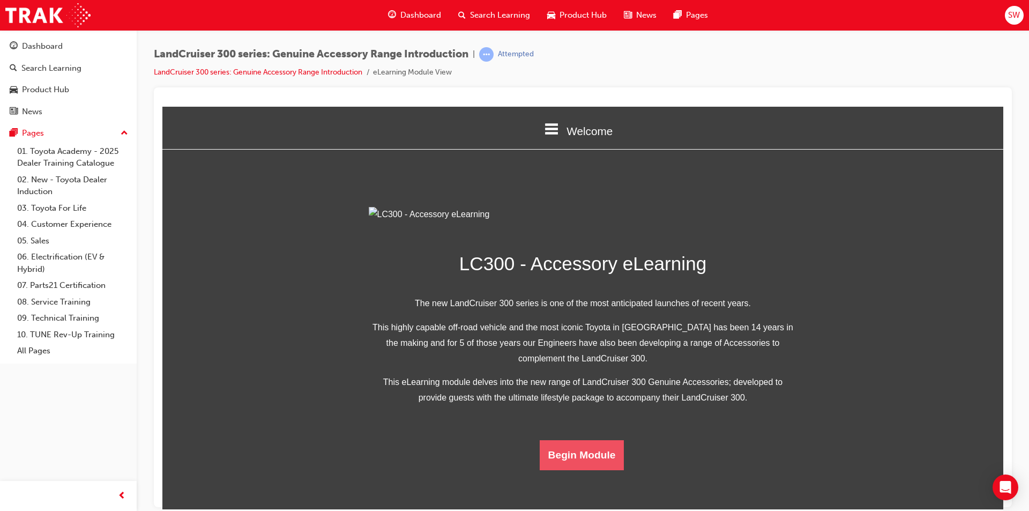
click at [604, 469] on button "Begin Module" at bounding box center [582, 454] width 85 height 30
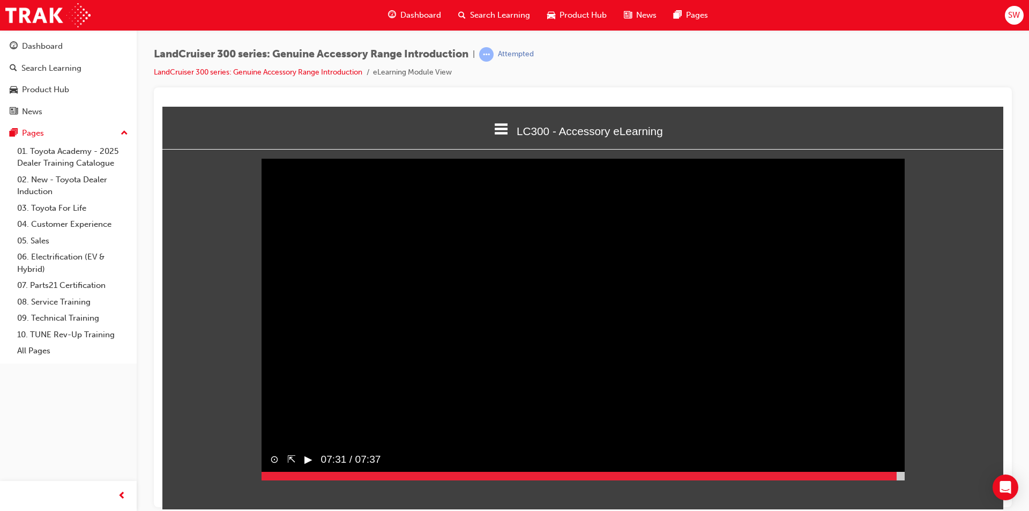
drag, startPoint x: 340, startPoint y: 495, endPoint x: 897, endPoint y: 503, distance: 556.9
click at [897, 503] on html "LC300 - Accessory eLearning Welcome LC300 - Accessory eLearning Quiz Thank You …" at bounding box center [582, 307] width 841 height 402
click at [699, 336] on video "Sorry, your browser does not support embedded videos. Download Instead" at bounding box center [583, 319] width 643 height 322
click at [316, 471] on span "07:31 / 07:37" at bounding box center [346, 459] width 69 height 24
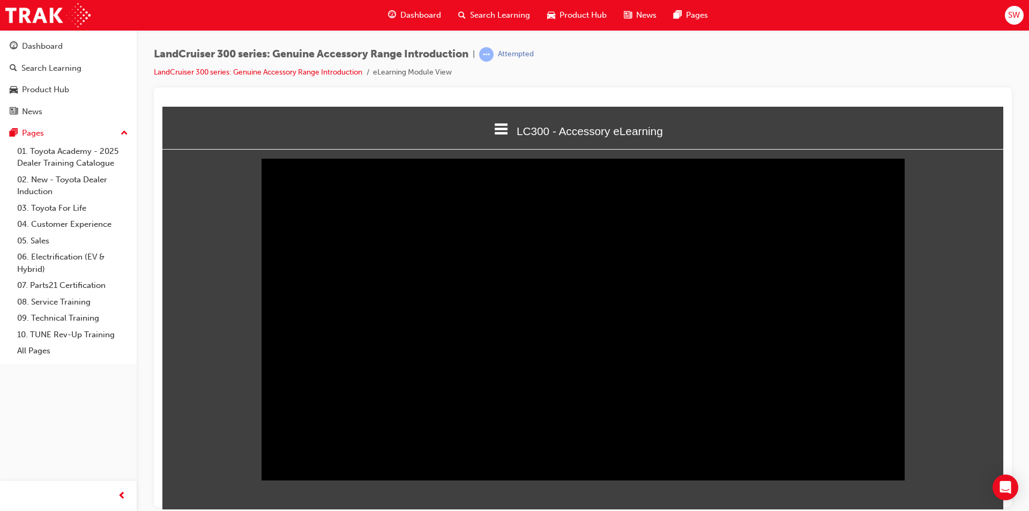
click at [504, 129] on icon at bounding box center [502, 128] width 14 height 11
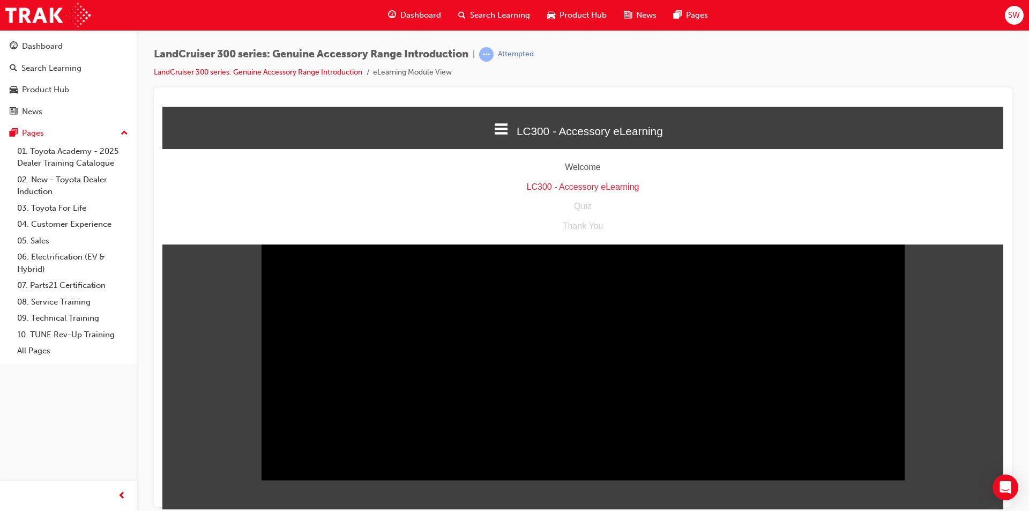
click at [585, 207] on div "Quiz" at bounding box center [582, 206] width 841 height 16
click at [579, 167] on div "Welcome" at bounding box center [582, 167] width 841 height 16
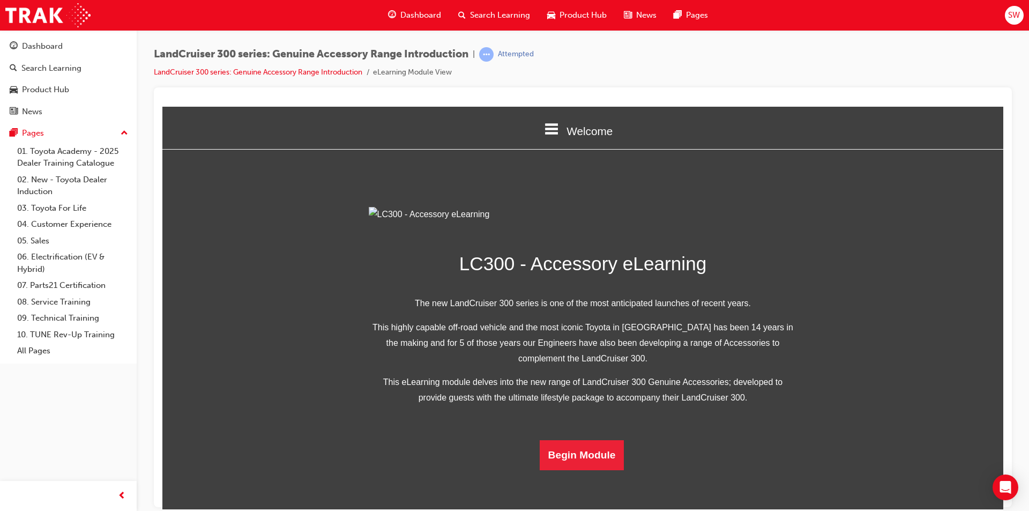
scroll to position [187, 0]
click at [573, 469] on button "Begin Module" at bounding box center [582, 454] width 85 height 30
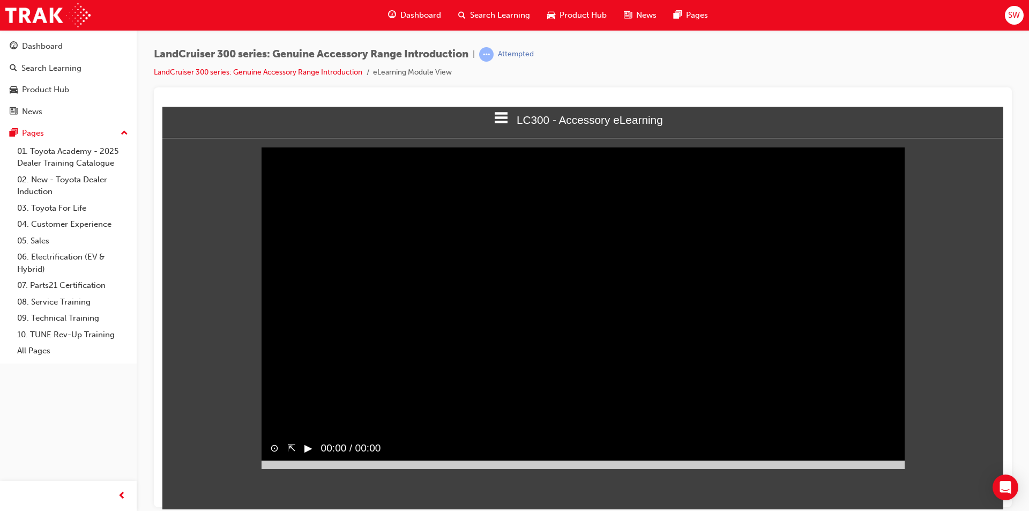
scroll to position [0, 0]
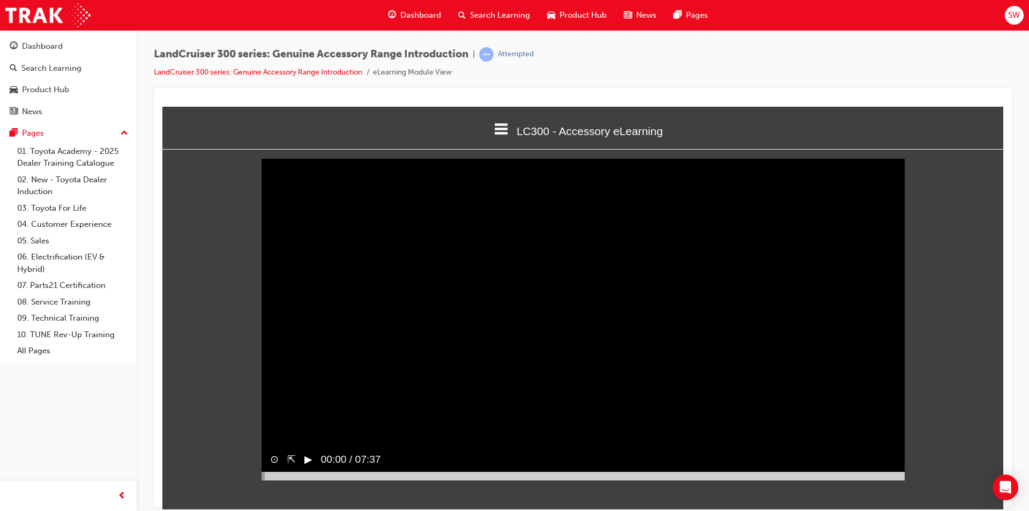
click at [317, 471] on span "00:00 / 07:37" at bounding box center [346, 459] width 69 height 24
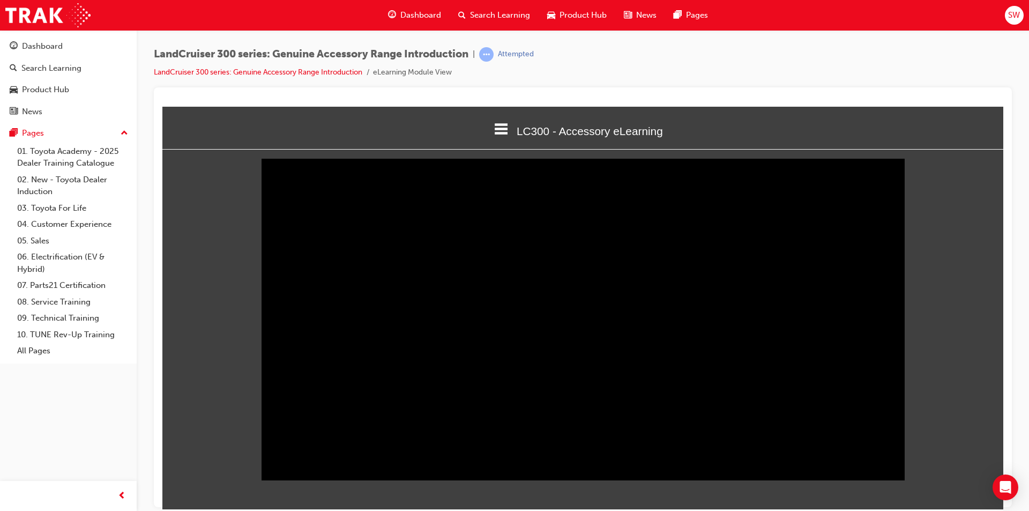
drag, startPoint x: 266, startPoint y: 498, endPoint x: 271, endPoint y: 500, distance: 5.6
click at [271, 500] on html "LC300 - Accessory eLearning Welcome LC300 - Accessory eLearning Quiz Thank You …" at bounding box center [582, 307] width 841 height 402
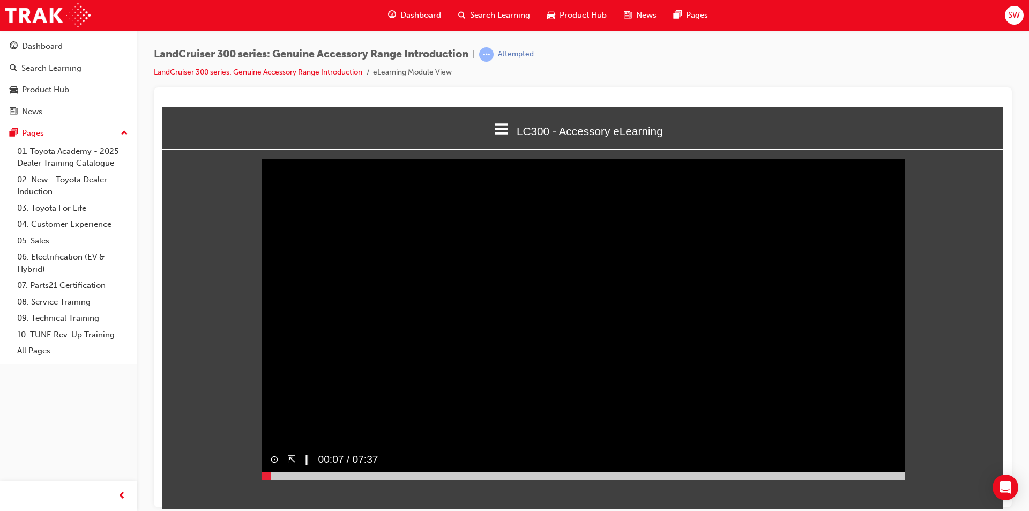
click at [342, 415] on video "Sorry, your browser does not support embedded videos. Download Instead" at bounding box center [583, 319] width 643 height 322
click at [312, 467] on button "▶︎" at bounding box center [308, 459] width 8 height 16
click at [338, 320] on video "Sorry, your browser does not support embedded videos. Download Instead" at bounding box center [583, 319] width 643 height 322
click at [305, 467] on button "▶︎" at bounding box center [308, 459] width 8 height 16
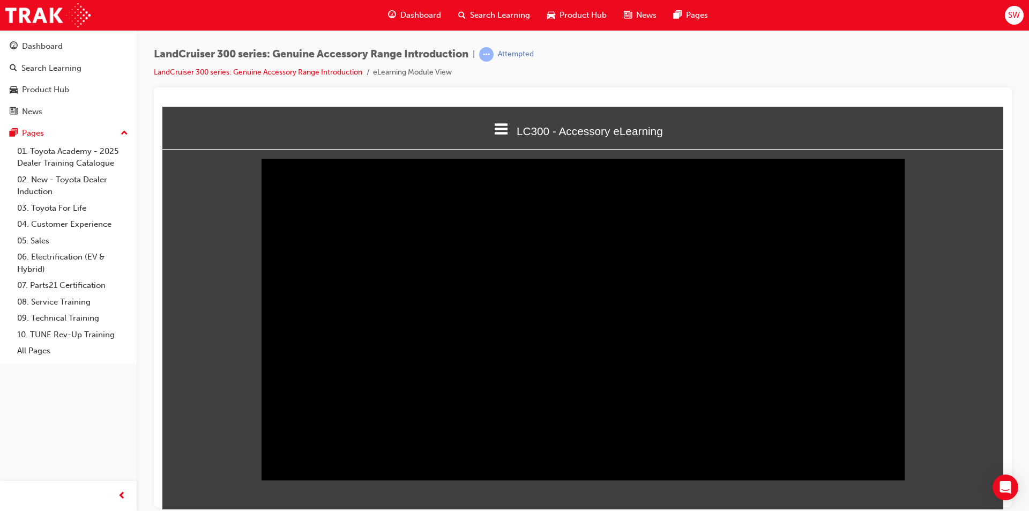
drag, startPoint x: 334, startPoint y: 495, endPoint x: 288, endPoint y: 489, distance: 47.0
click at [288, 480] on div "⊙ ⇱ ‖ 00:18 / 07:37" at bounding box center [583, 463] width 643 height 33
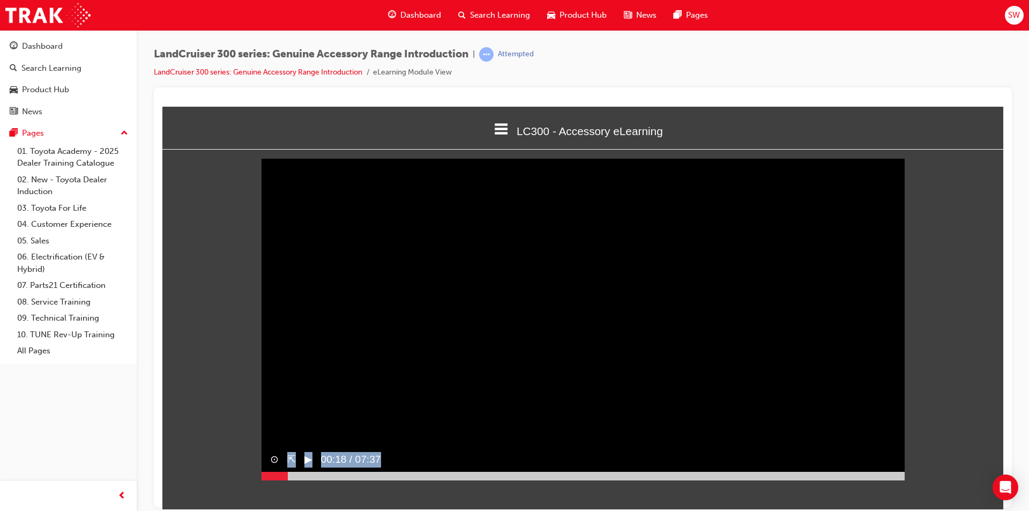
click at [310, 467] on button "▶︎" at bounding box center [308, 459] width 8 height 16
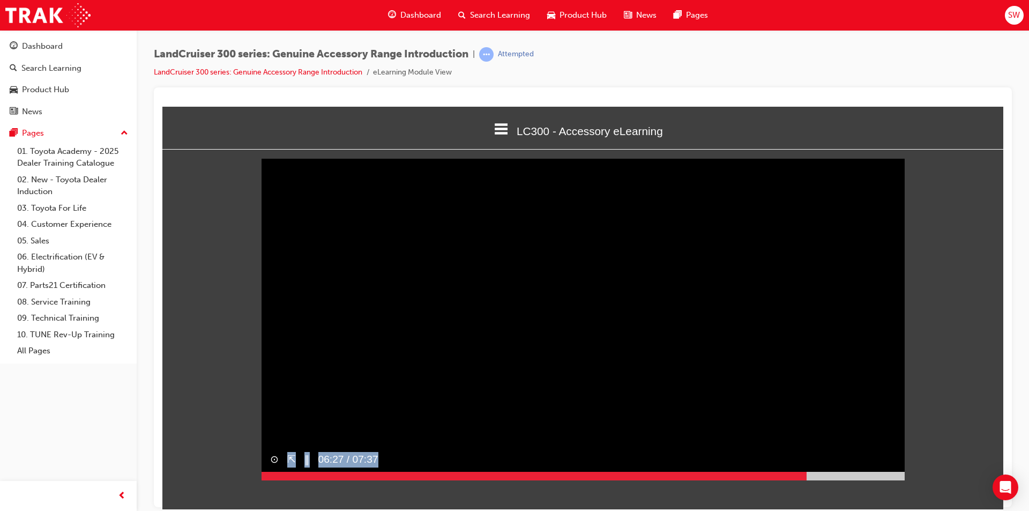
click at [807, 480] on div at bounding box center [583, 475] width 643 height 9
click at [305, 467] on button "▶︎" at bounding box center [308, 459] width 8 height 16
drag, startPoint x: 460, startPoint y: 288, endPoint x: 467, endPoint y: 319, distance: 32.3
click at [467, 319] on video "Sorry, your browser does not support embedded videos. Download Instead" at bounding box center [583, 319] width 643 height 322
click at [467, 320] on video "Sorry, your browser does not support embedded videos. Download Instead" at bounding box center [583, 319] width 643 height 322
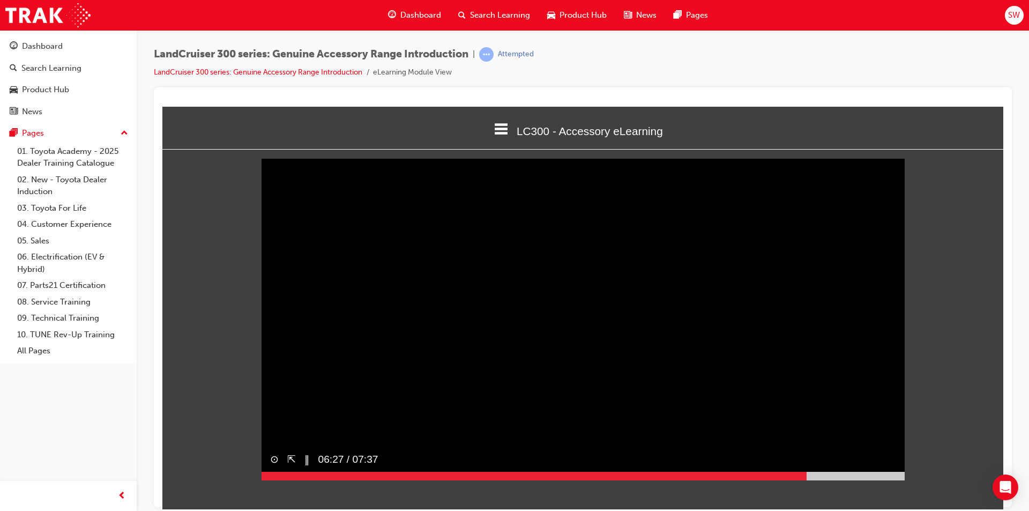
click at [467, 321] on video "Sorry, your browser does not support embedded videos. Download Instead" at bounding box center [583, 319] width 643 height 322
click at [778, 480] on div "⊙ ⇱ ‖ 06:27 / 07:37" at bounding box center [583, 463] width 643 height 33
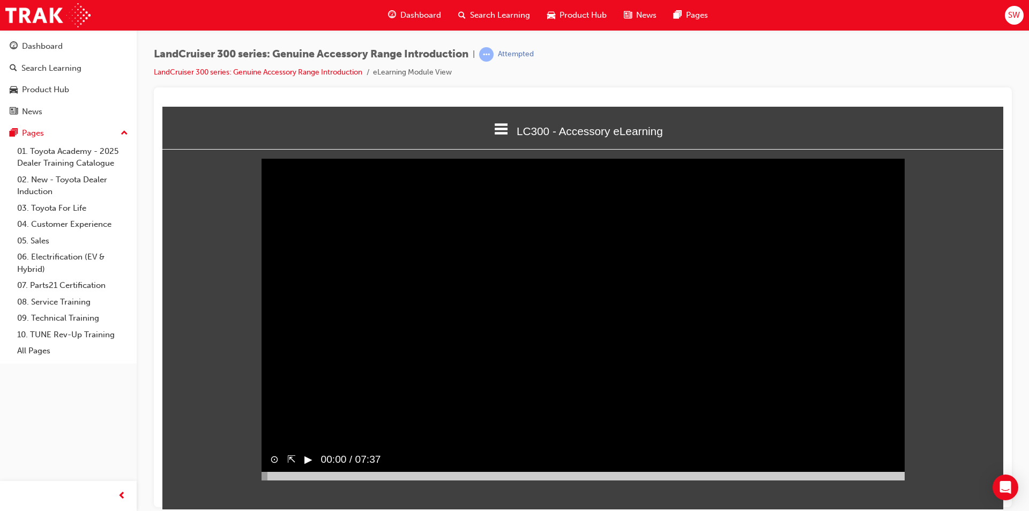
drag, startPoint x: 772, startPoint y: 495, endPoint x: 190, endPoint y: 487, distance: 582.6
click at [190, 487] on html "LC300 - Accessory eLearning Welcome LC300 - Accessory eLearning Quiz Thank You …" at bounding box center [582, 307] width 841 height 402
click at [722, 296] on video "Sorry, your browser does not support embedded videos. Download Instead" at bounding box center [583, 319] width 643 height 322
click at [291, 480] on div at bounding box center [280, 475] width 36 height 9
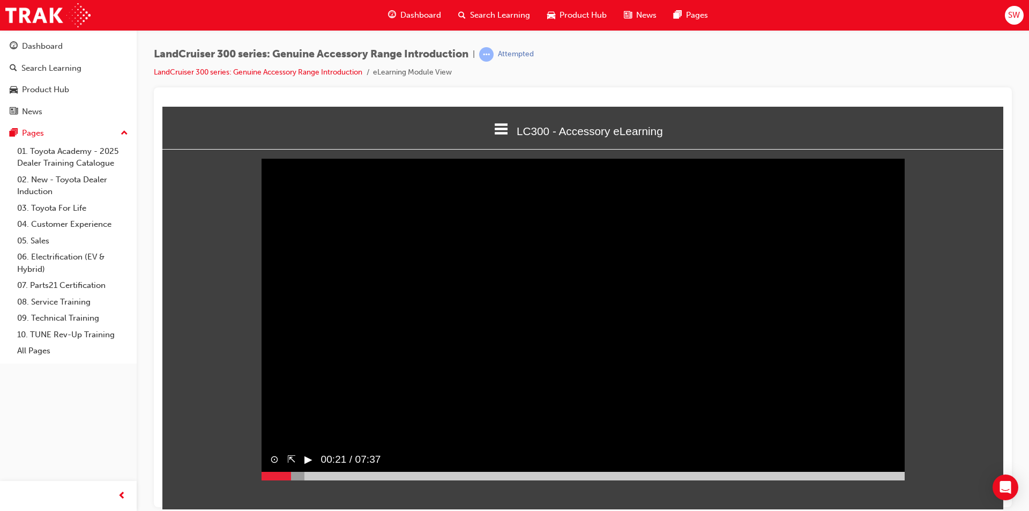
click at [303, 480] on div at bounding box center [283, 475] width 43 height 9
click at [311, 467] on button "▶︎" at bounding box center [308, 459] width 8 height 16
drag, startPoint x: 309, startPoint y: 494, endPoint x: 354, endPoint y: 495, distance: 44.5
click at [353, 480] on div at bounding box center [583, 475] width 643 height 9
click at [308, 467] on button "▶︎" at bounding box center [308, 459] width 8 height 16
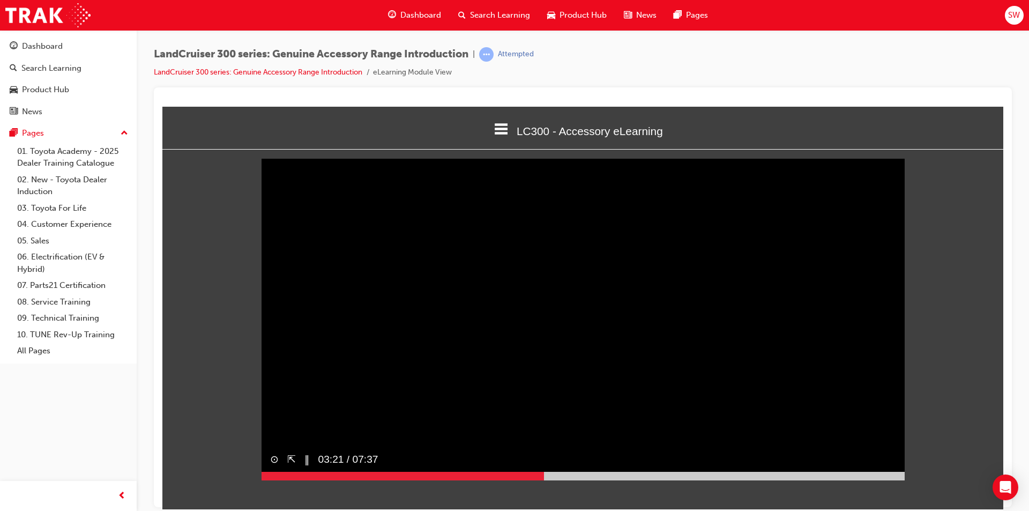
drag, startPoint x: 362, startPoint y: 493, endPoint x: 544, endPoint y: 490, distance: 181.7
click at [544, 480] on div "⊙ ⇱ ‖ 03:21 / 07:37" at bounding box center [583, 463] width 643 height 33
click at [312, 467] on button "▶︎" at bounding box center [308, 459] width 8 height 16
click at [550, 480] on div at bounding box center [583, 475] width 643 height 9
click at [305, 467] on button "▶︎" at bounding box center [308, 459] width 8 height 16
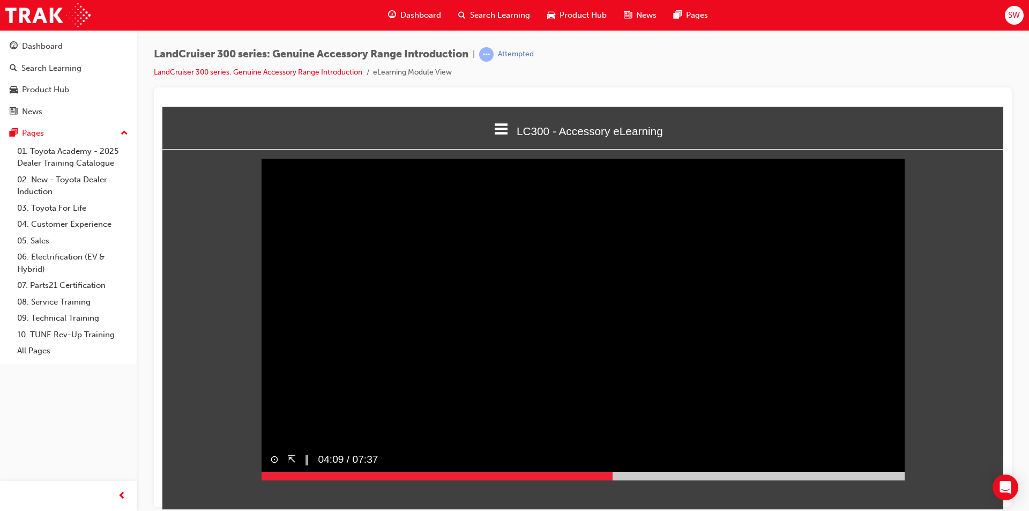
drag, startPoint x: 547, startPoint y: 495, endPoint x: 613, endPoint y: 486, distance: 65.9
click at [613, 480] on div "⊙ ⇱ ‖ 04:09 / 07:37" at bounding box center [583, 463] width 643 height 33
click at [686, 480] on div at bounding box center [583, 475] width 643 height 9
click at [311, 467] on button "▶︎" at bounding box center [308, 459] width 8 height 16
click at [310, 480] on div at bounding box center [286, 475] width 49 height 9
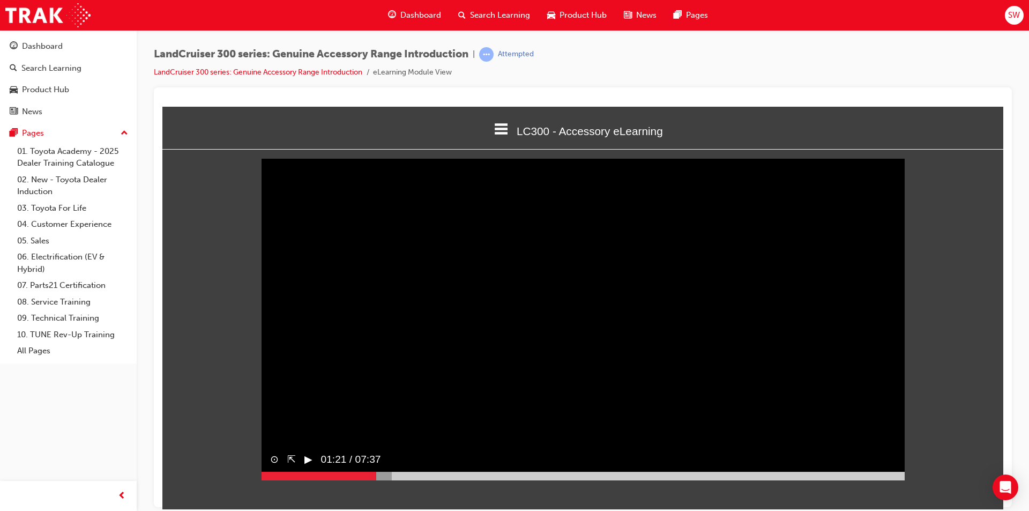
click at [376, 480] on div at bounding box center [327, 475] width 130 height 9
click at [310, 467] on button "▶︎" at bounding box center [308, 459] width 8 height 16
click at [389, 480] on div at bounding box center [327, 475] width 130 height 9
click at [303, 471] on div "▶︎" at bounding box center [304, 459] width 17 height 24
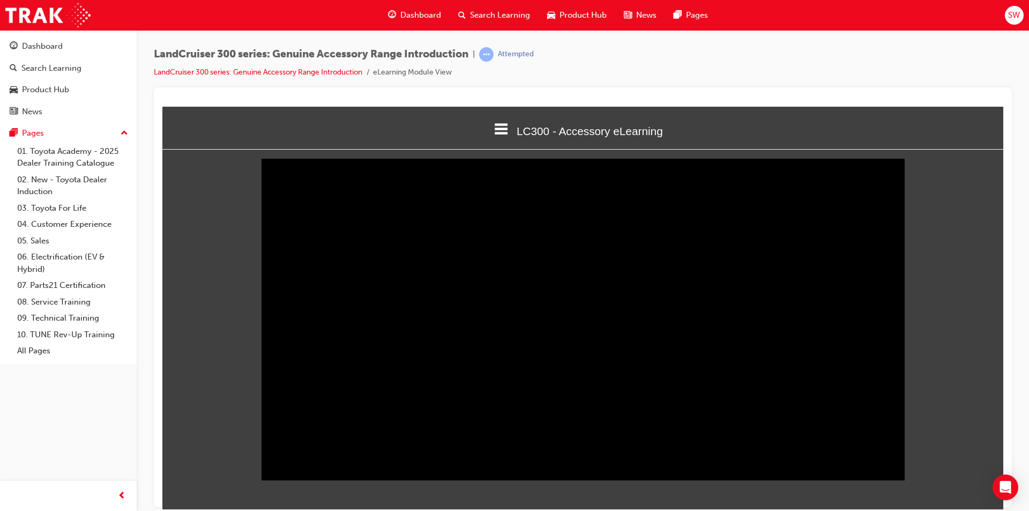
click at [331, 471] on span "01:39 / 07:37" at bounding box center [344, 459] width 69 height 24
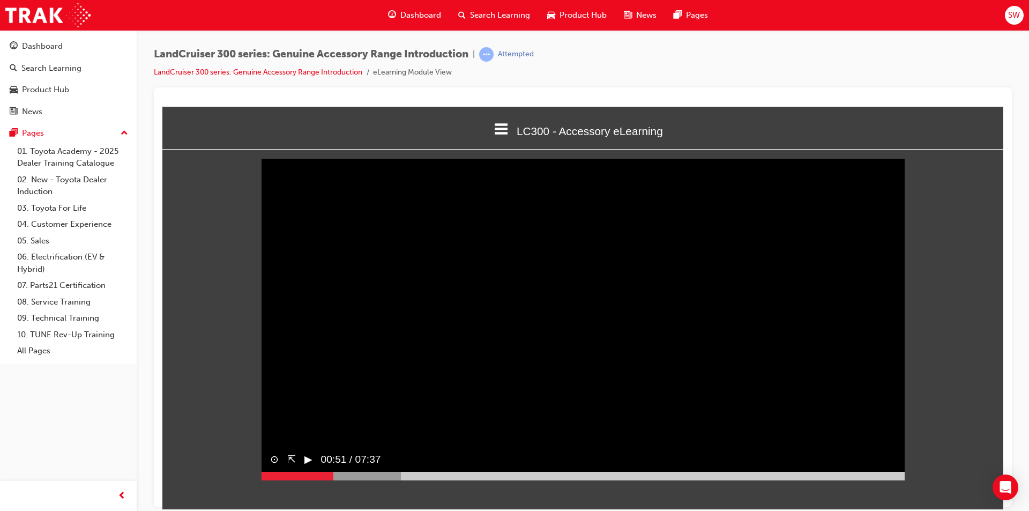
click at [333, 480] on div at bounding box center [298, 475] width 72 height 9
click at [311, 467] on button "▶︎" at bounding box center [308, 459] width 8 height 16
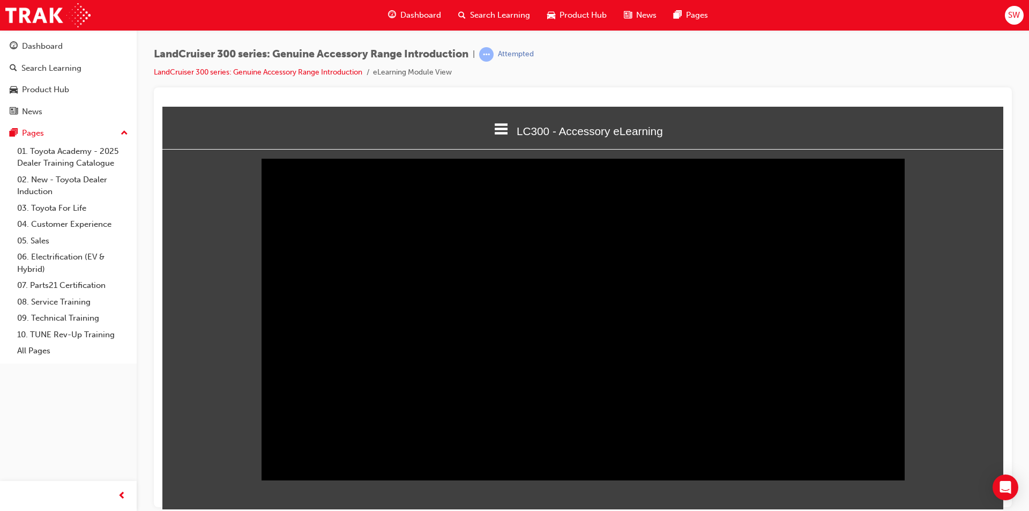
click at [327, 480] on div at bounding box center [302, 475] width 80 height 9
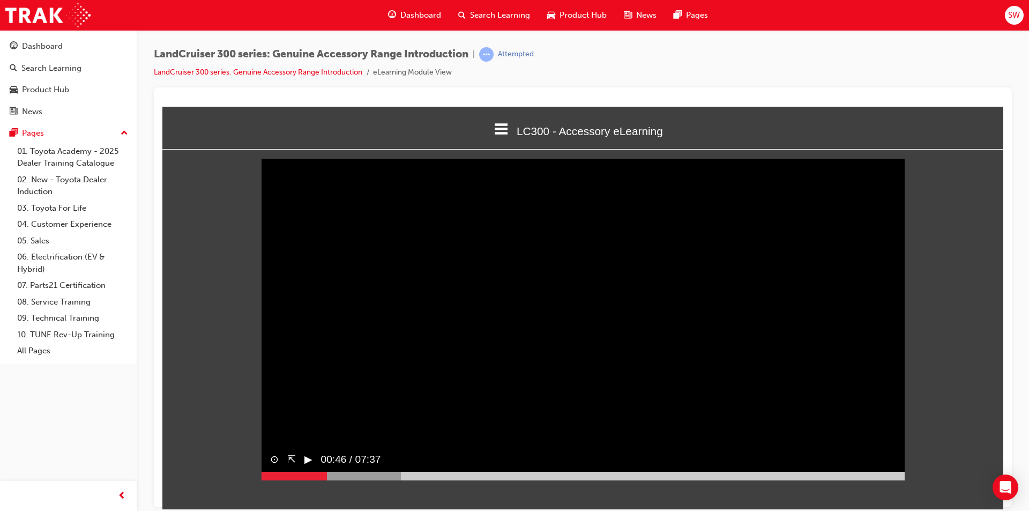
drag, startPoint x: 307, startPoint y: 477, endPoint x: 308, endPoint y: 487, distance: 10.3
click at [308, 471] on div "▶︎" at bounding box center [304, 459] width 17 height 24
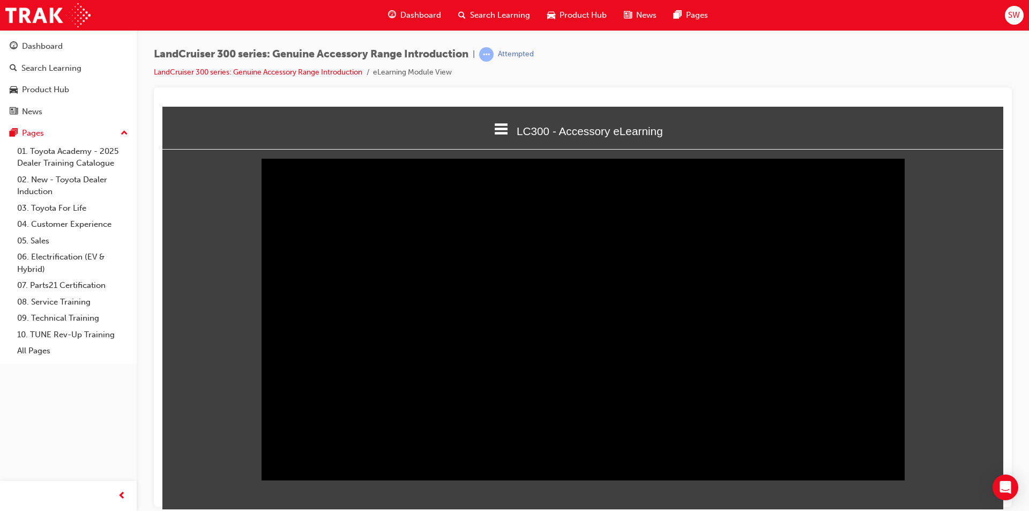
click at [370, 480] on div at bounding box center [316, 475] width 109 height 9
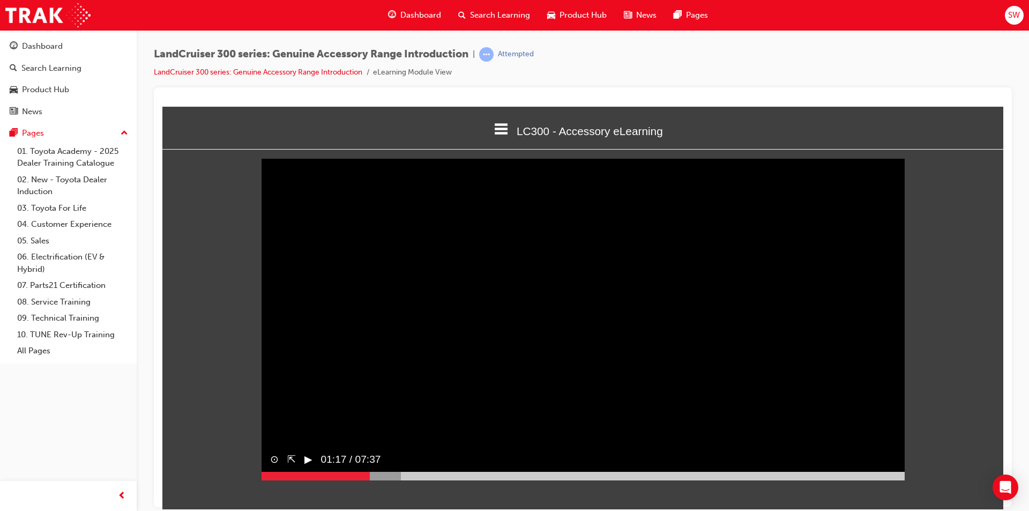
click at [386, 393] on video "Sorry, your browser does not support embedded videos. Download Instead" at bounding box center [583, 319] width 643 height 322
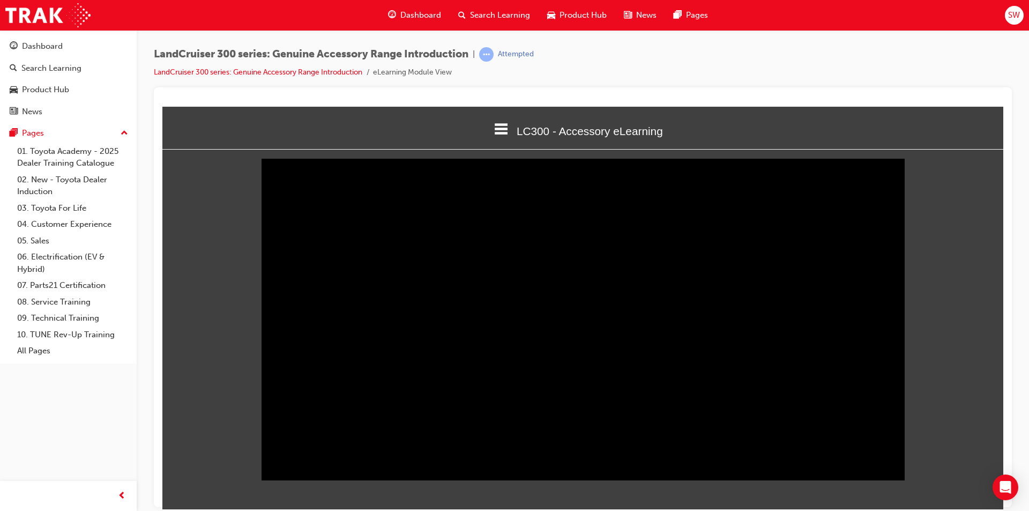
click at [386, 393] on video "Sorry, your browser does not support embedded videos. Download Instead" at bounding box center [583, 319] width 643 height 322
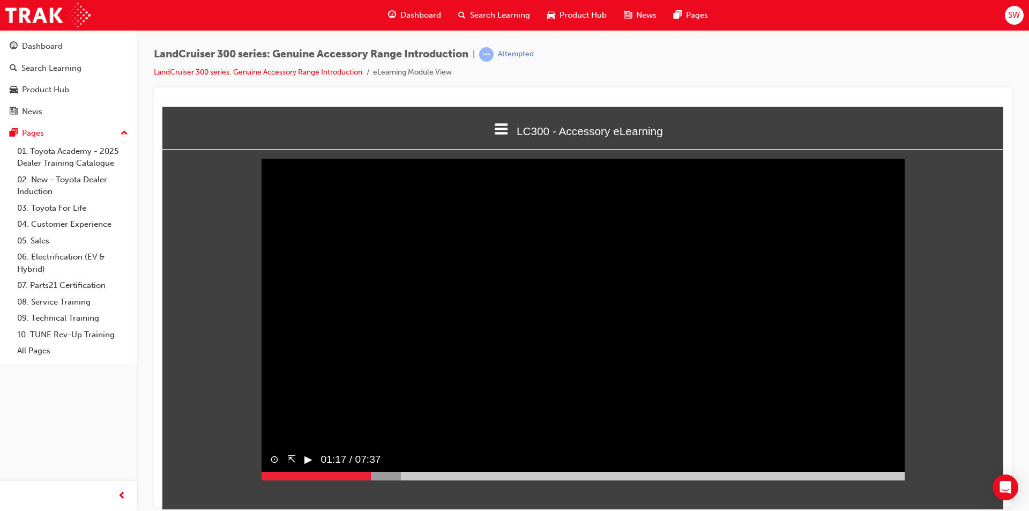
click at [385, 392] on video "Sorry, your browser does not support embedded videos. Download Instead" at bounding box center [583, 319] width 643 height 322
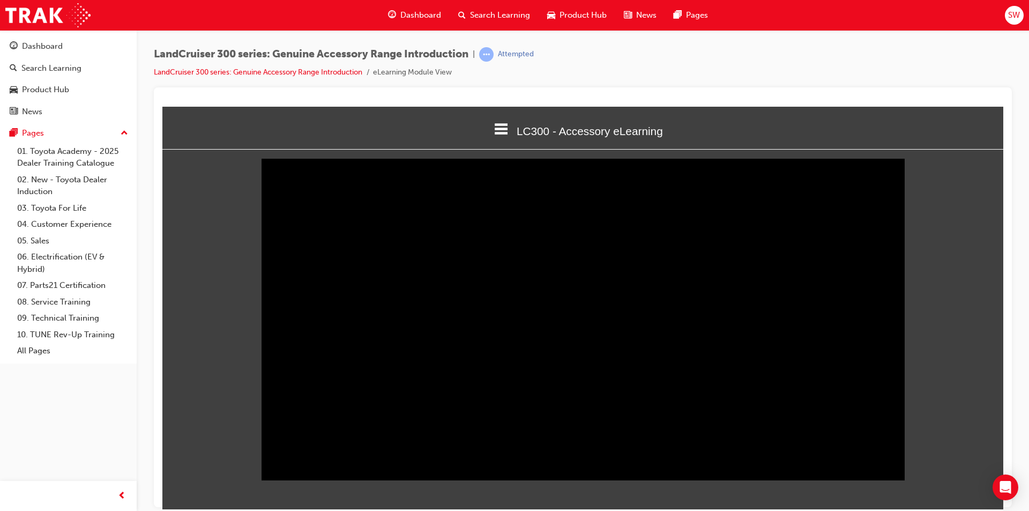
drag, startPoint x: 385, startPoint y: 392, endPoint x: 368, endPoint y: 379, distance: 21.3
click at [377, 387] on video "Sorry, your browser does not support embedded videos. Download Instead" at bounding box center [583, 319] width 643 height 322
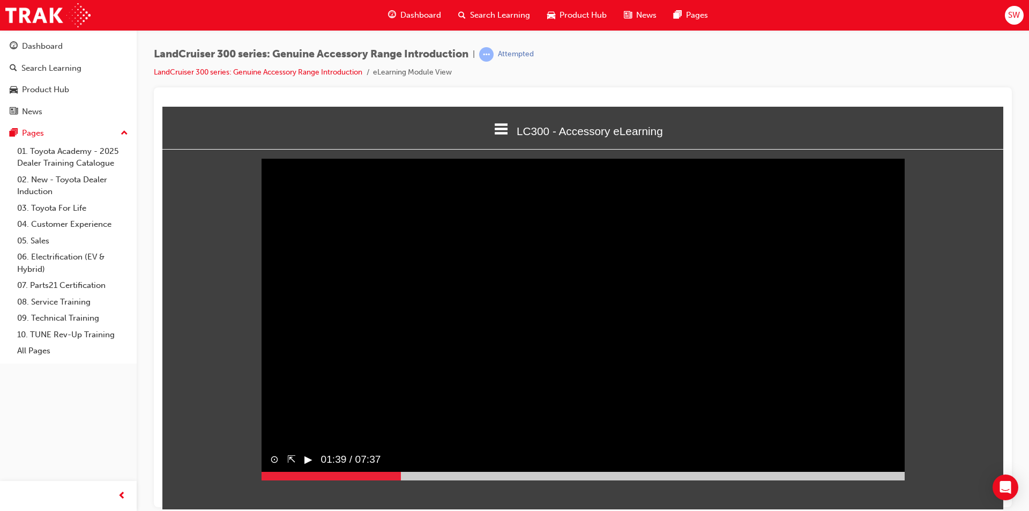
click at [308, 467] on button "▶︎" at bounding box center [308, 459] width 8 height 16
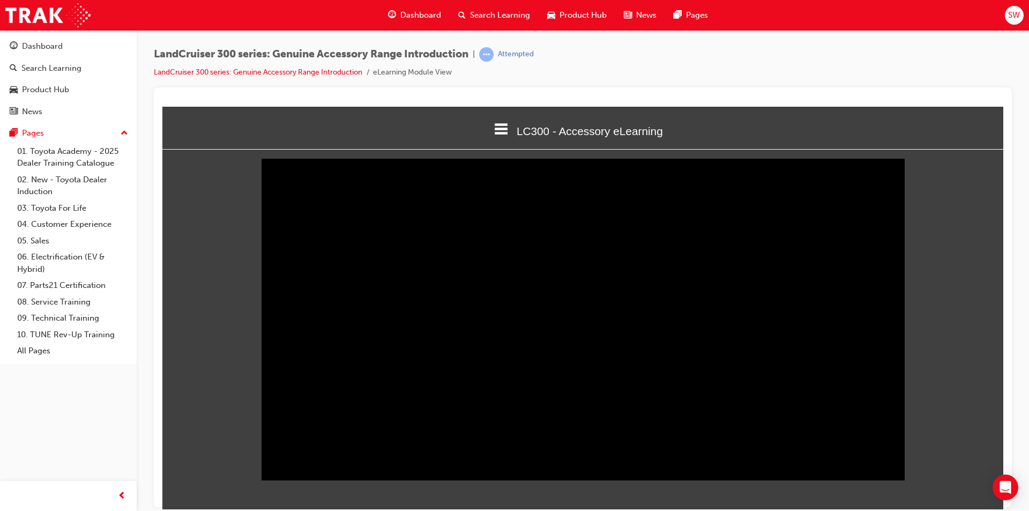
drag, startPoint x: 413, startPoint y: 495, endPoint x: 880, endPoint y: 473, distance: 467.8
click at [880, 473] on div "⊙ ⇱ ‖ 07:20 / 07:37" at bounding box center [583, 463] width 643 height 33
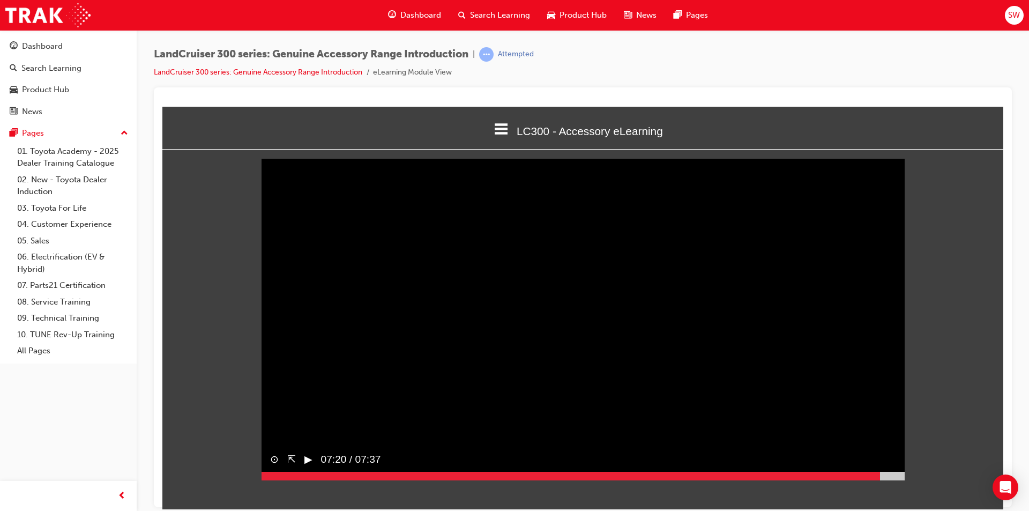
click at [154, 427] on div at bounding box center [583, 297] width 858 height 420
click at [308, 467] on button "▶︎" at bounding box center [308, 459] width 8 height 16
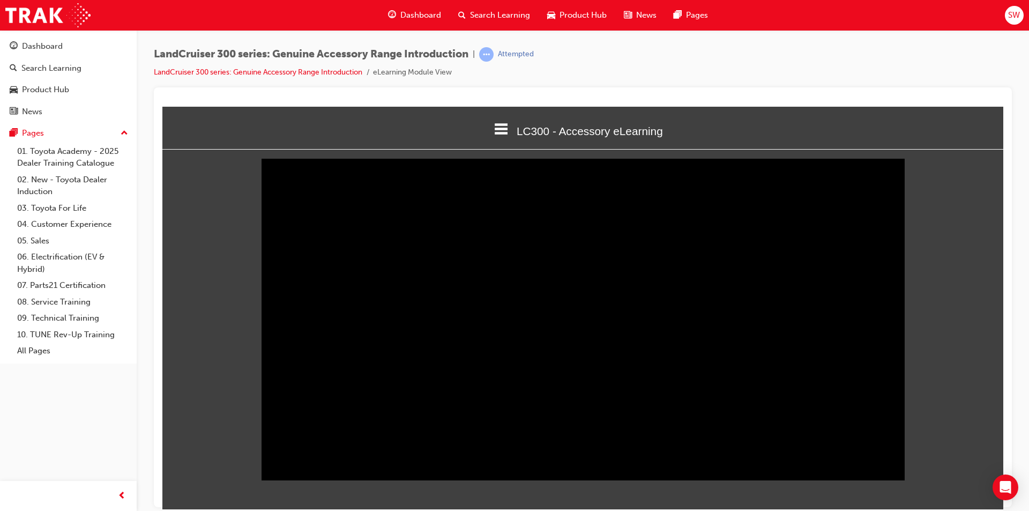
click at [907, 475] on div "Sorry, your browser does not support embedded videos. Download Instead ⊙ ⇱ ‖ 07…" at bounding box center [582, 319] width 841 height 322
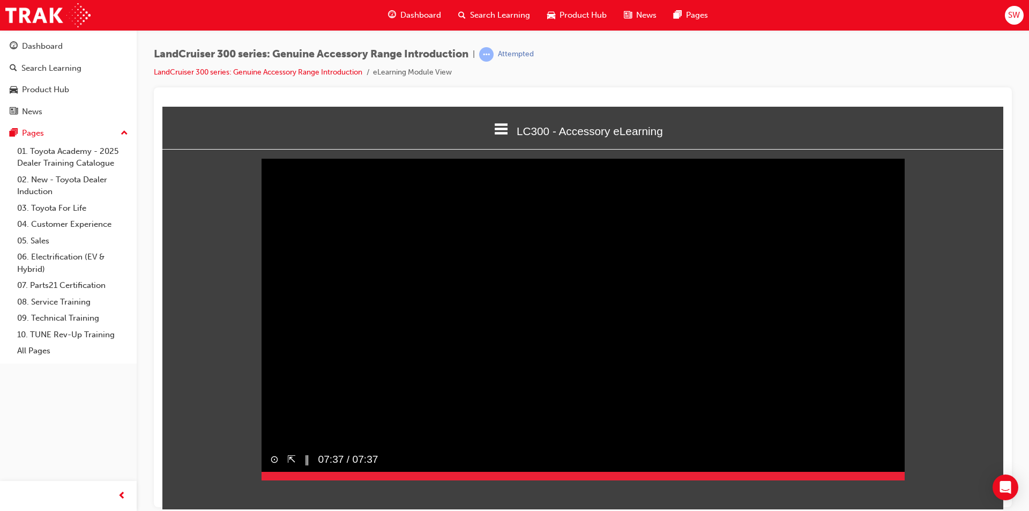
click at [719, 281] on video "Sorry, your browser does not support embedded videos. Download Instead" at bounding box center [583, 319] width 643 height 322
click at [719, 280] on video "Sorry, your browser does not support embedded videos. Download Instead" at bounding box center [583, 319] width 643 height 322
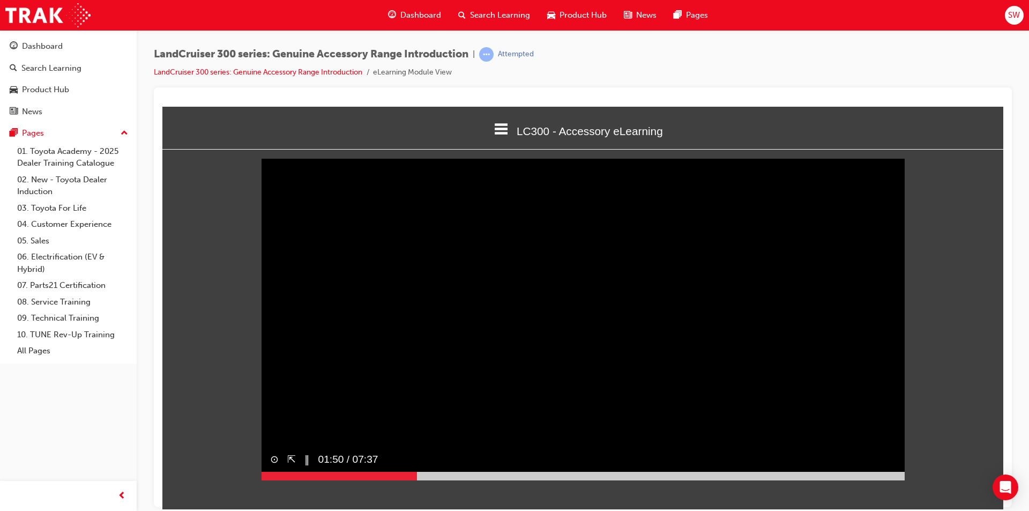
click at [417, 480] on div at bounding box center [339, 475] width 155 height 9
drag, startPoint x: 318, startPoint y: 481, endPoint x: 313, endPoint y: 484, distance: 5.5
click at [317, 471] on span "01:50 / 07:37" at bounding box center [346, 459] width 69 height 24
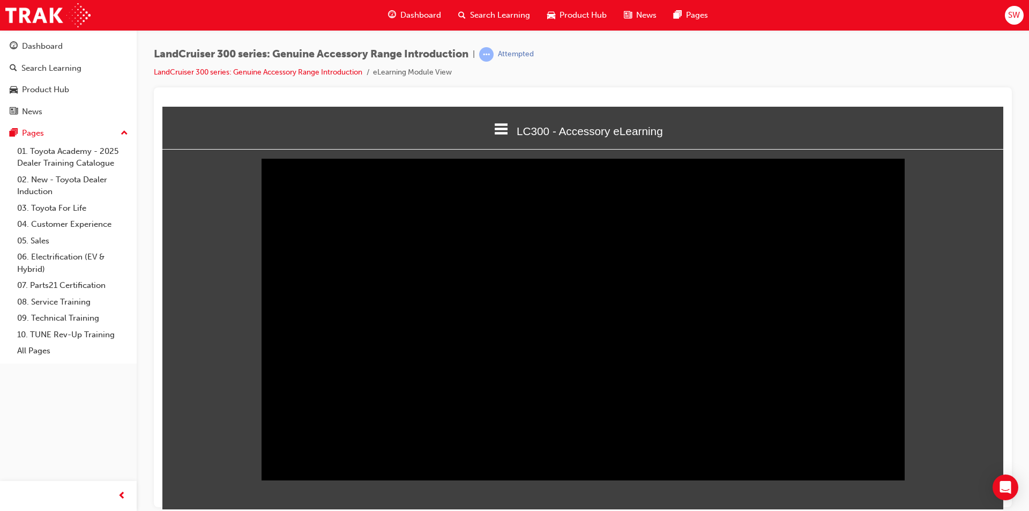
click at [420, 502] on html "LC300 - Accessory eLearning Welcome LC300 - Accessory eLearning Quiz Thank You …" at bounding box center [582, 307] width 841 height 402
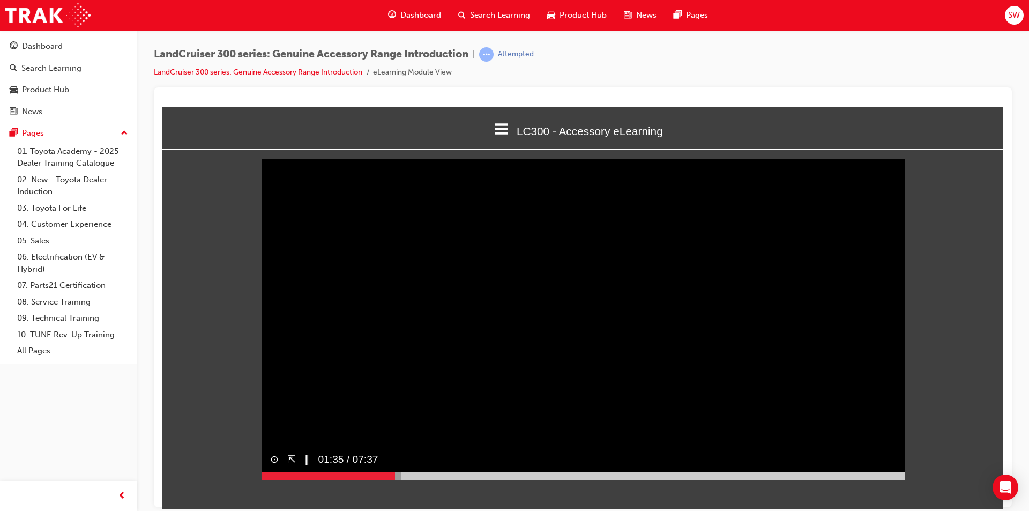
drag, startPoint x: 417, startPoint y: 494, endPoint x: 395, endPoint y: 496, distance: 22.1
click at [395, 480] on div at bounding box center [583, 475] width 643 height 9
click at [307, 467] on button "▶︎" at bounding box center [308, 459] width 8 height 16
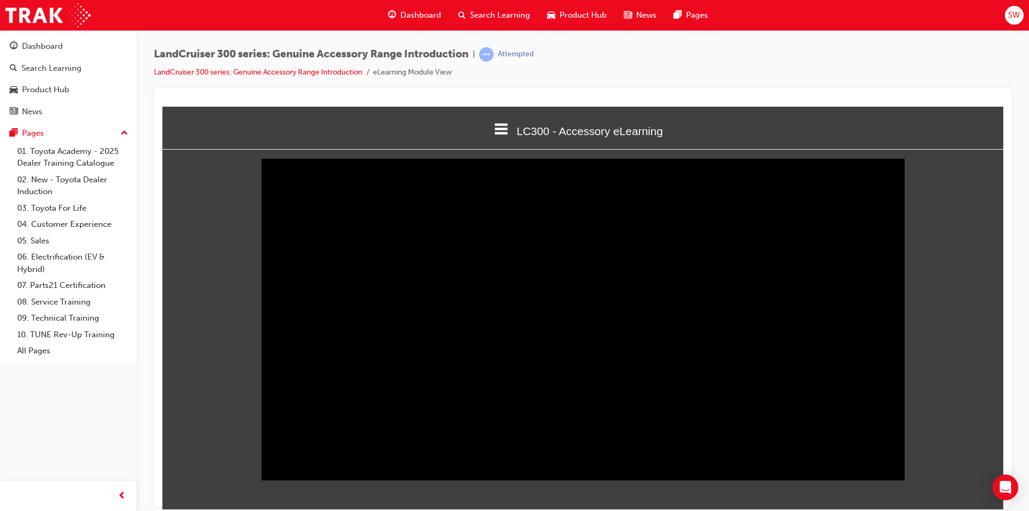
click at [309, 475] on div "⊙ ⇱ ‖ 01:39 / 07:37" at bounding box center [583, 463] width 643 height 33
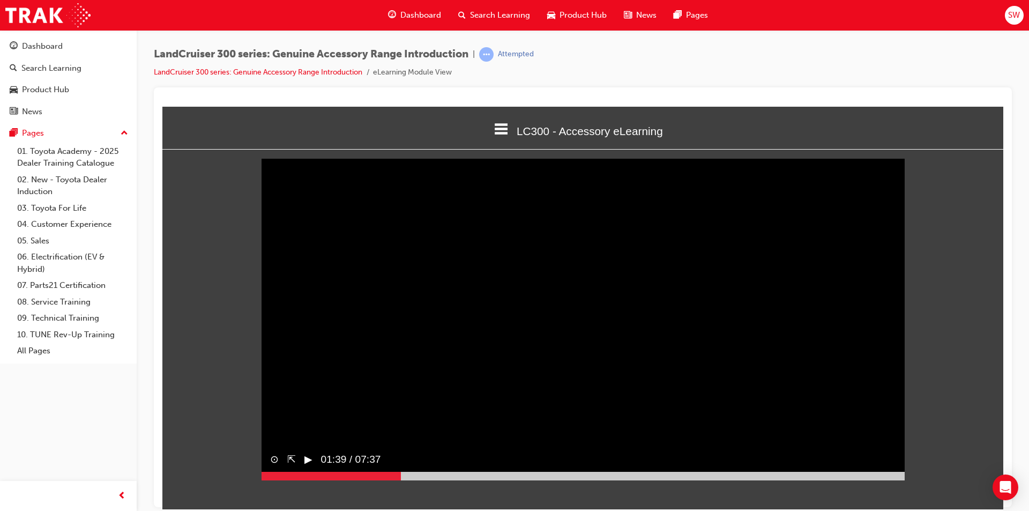
click at [305, 467] on button "▶︎" at bounding box center [308, 459] width 8 height 16
click at [378, 480] on div at bounding box center [332, 475] width 140 height 9
click at [312, 467] on button "▶︎" at bounding box center [308, 459] width 8 height 16
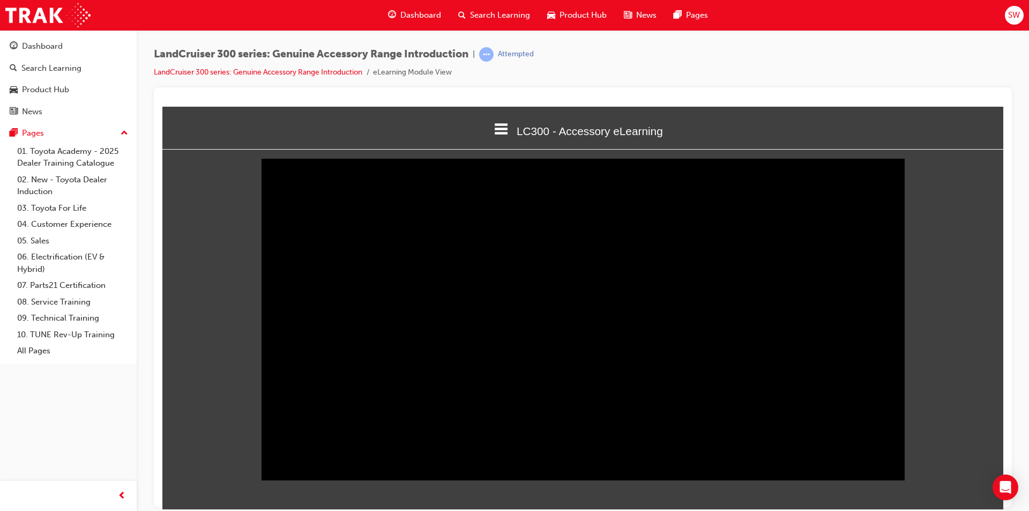
click at [469, 344] on video "Sorry, your browser does not support embedded videos. Download Instead" at bounding box center [583, 319] width 643 height 322
